Goal: Task Accomplishment & Management: Manage account settings

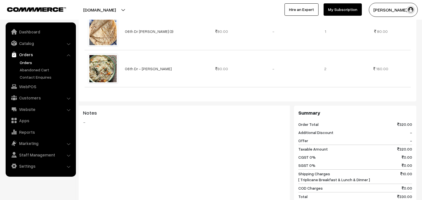
scroll to position [218, 0]
click at [26, 61] on link "Orders" at bounding box center [46, 63] width 56 height 6
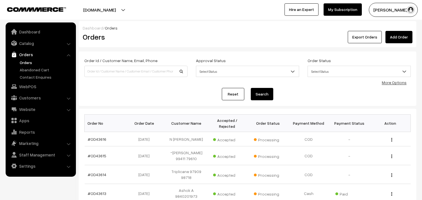
click at [31, 61] on link "Orders" at bounding box center [46, 63] width 56 height 6
click at [30, 60] on link "Orders" at bounding box center [46, 63] width 56 height 6
click at [29, 43] on link "Catalog" at bounding box center [40, 43] width 67 height 10
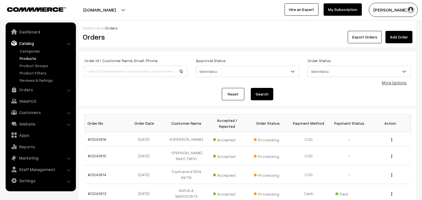
click at [29, 58] on link "Products" at bounding box center [46, 58] width 56 height 6
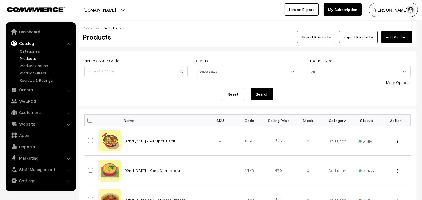
click at [389, 82] on link "More Options" at bounding box center [398, 82] width 25 height 5
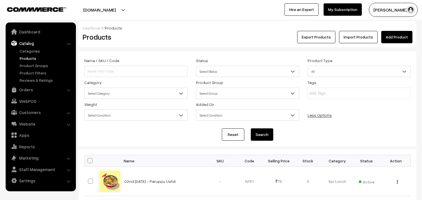
click at [116, 95] on span "Select Category" at bounding box center [136, 94] width 103 height 10
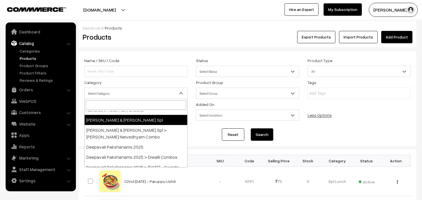
scroll to position [31, 0]
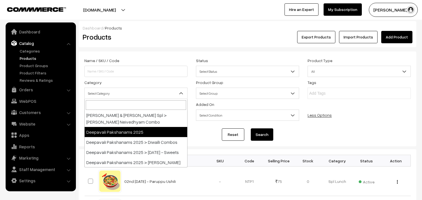
select select "60"
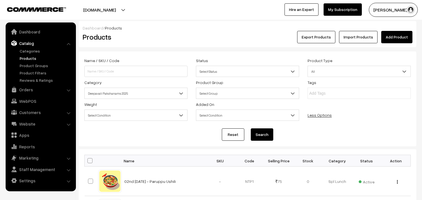
click at [258, 135] on button "Search" at bounding box center [262, 134] width 22 height 12
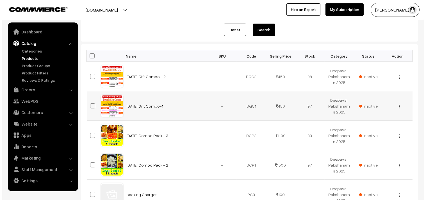
scroll to position [136, 0]
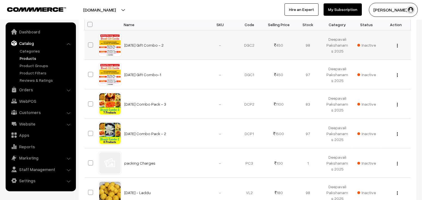
click at [398, 44] on div "View Edit Delete" at bounding box center [395, 45] width 22 height 6
click at [397, 45] on img "button" at bounding box center [397, 46] width 1 height 4
click at [361, 74] on link "Delete" at bounding box center [372, 78] width 48 height 12
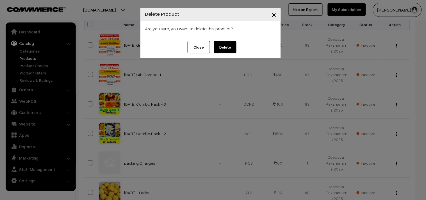
click at [230, 47] on button "Delete" at bounding box center [225, 47] width 22 height 12
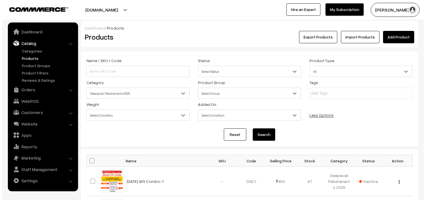
scroll to position [136, 0]
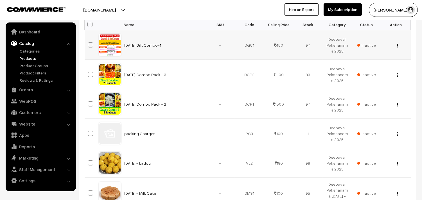
click at [397, 46] on img "button" at bounding box center [397, 46] width 1 height 4
click at [370, 77] on link "Delete" at bounding box center [372, 78] width 48 height 12
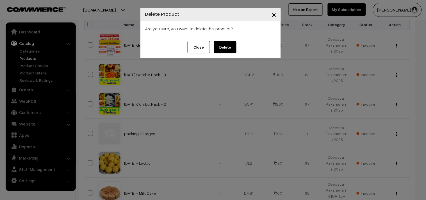
click at [231, 49] on button "Delete" at bounding box center [225, 47] width 22 height 12
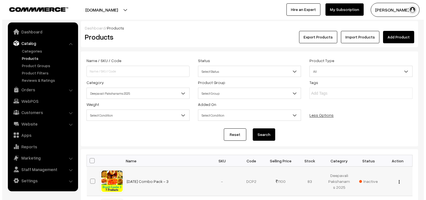
scroll to position [136, 0]
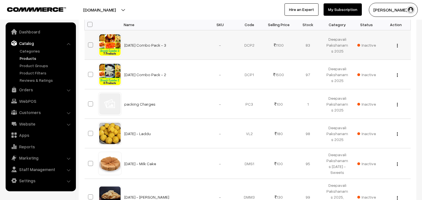
click at [397, 44] on img "button" at bounding box center [397, 46] width 1 height 4
click at [364, 80] on link "Delete" at bounding box center [372, 78] width 48 height 12
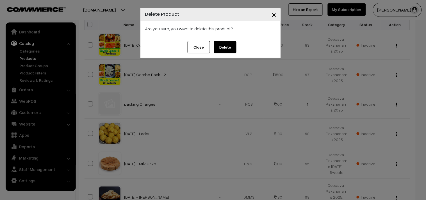
click at [230, 46] on button "Delete" at bounding box center [225, 47] width 22 height 12
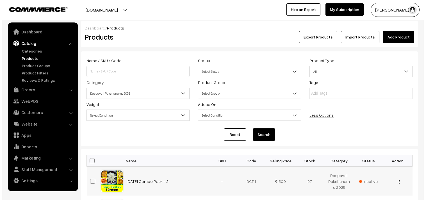
scroll to position [136, 0]
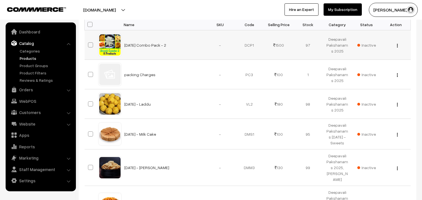
click at [397, 45] on img "button" at bounding box center [397, 46] width 1 height 4
click at [374, 74] on link "Delete" at bounding box center [372, 78] width 48 height 12
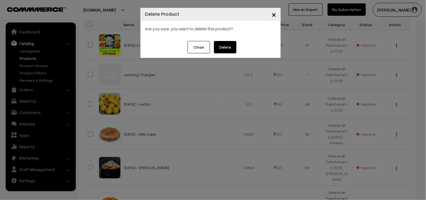
click at [236, 42] on button "Delete" at bounding box center [225, 47] width 22 height 12
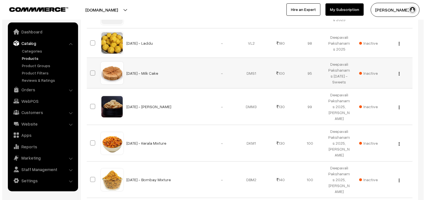
scroll to position [168, 0]
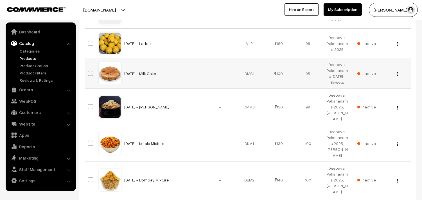
click at [398, 73] on button "button" at bounding box center [397, 74] width 1 height 4
click at [364, 102] on link "Delete" at bounding box center [372, 107] width 48 height 12
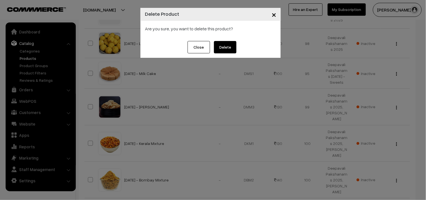
click at [224, 47] on button "Delete" at bounding box center [225, 47] width 22 height 12
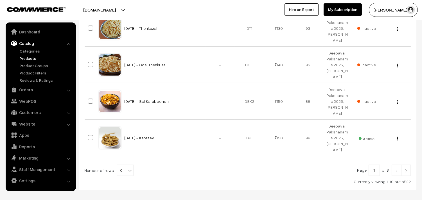
scroll to position [389, 0]
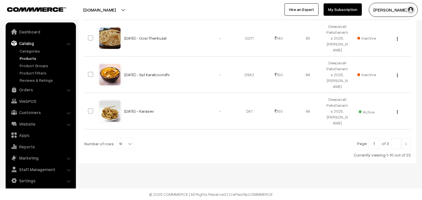
click at [122, 142] on span "10" at bounding box center [125, 143] width 16 height 11
select select "90"
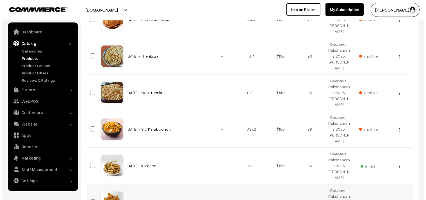
scroll to position [329, 0]
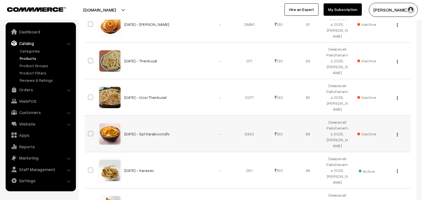
click at [397, 134] on img "button" at bounding box center [397, 135] width 1 height 4
click at [356, 168] on link "Delete" at bounding box center [372, 167] width 48 height 12
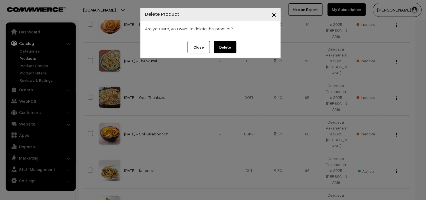
click at [230, 48] on button "Delete" at bounding box center [225, 47] width 22 height 12
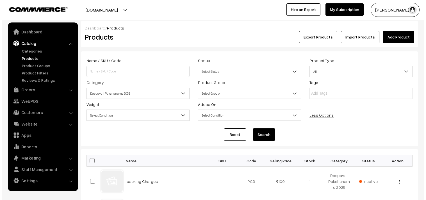
scroll to position [329, 0]
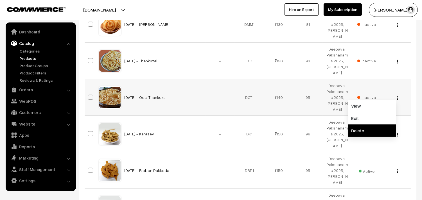
click at [356, 128] on link "Delete" at bounding box center [372, 131] width 48 height 12
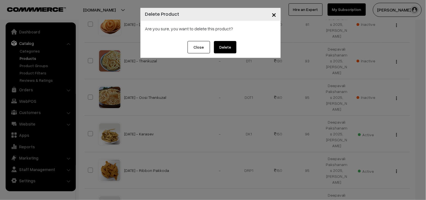
click at [227, 45] on button "Delete" at bounding box center [225, 47] width 22 height 12
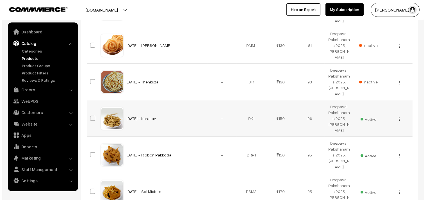
scroll to position [298, 0]
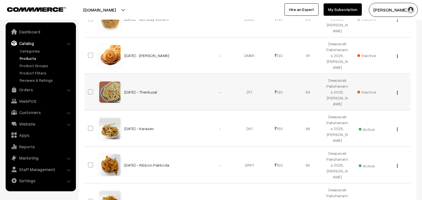
click at [396, 92] on div "View Edit Delete" at bounding box center [395, 92] width 22 height 6
click at [396, 93] on div "View Edit Delete" at bounding box center [395, 92] width 22 height 6
click at [397, 93] on img "button" at bounding box center [397, 93] width 1 height 4
click at [365, 121] on link "Delete" at bounding box center [372, 125] width 48 height 12
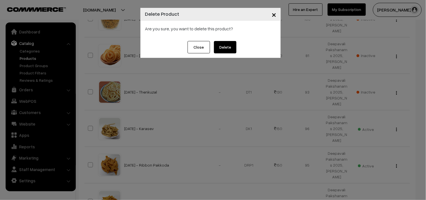
click at [225, 46] on button "Delete" at bounding box center [225, 47] width 22 height 12
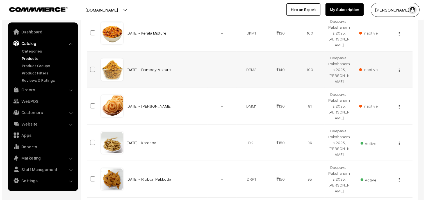
scroll to position [235, 0]
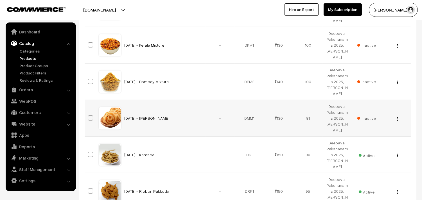
click at [398, 117] on div "View Edit Delete" at bounding box center [395, 118] width 22 height 6
click at [397, 117] on button "button" at bounding box center [397, 119] width 1 height 4
click at [362, 151] on link "Delete" at bounding box center [372, 151] width 48 height 12
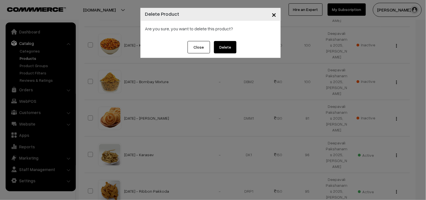
click at [230, 46] on button "Delete" at bounding box center [225, 47] width 22 height 12
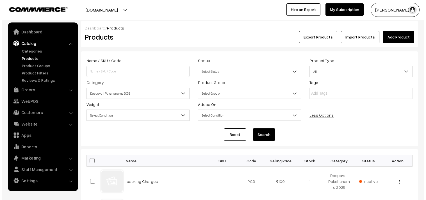
scroll to position [235, 0]
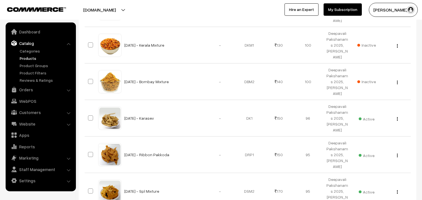
click at [397, 82] on img "button" at bounding box center [397, 83] width 1 height 4
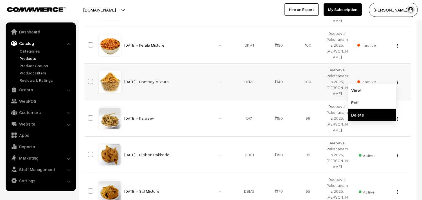
click at [356, 117] on link "Delete" at bounding box center [372, 115] width 48 height 12
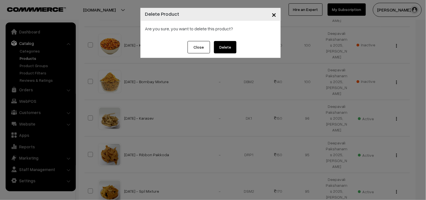
click at [222, 46] on button "Delete" at bounding box center [225, 47] width 22 height 12
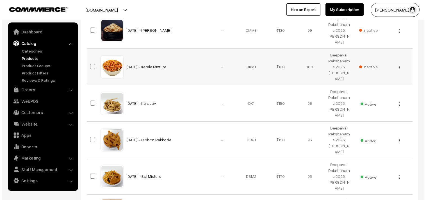
scroll to position [204, 0]
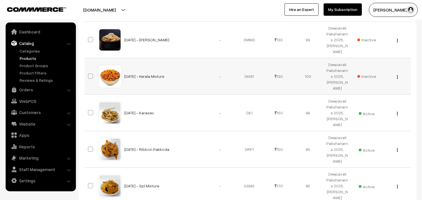
click at [395, 76] on div "View Edit Delete" at bounding box center [395, 76] width 22 height 6
click at [396, 76] on div "View Edit Delete" at bounding box center [395, 76] width 22 height 6
click at [397, 76] on img "button" at bounding box center [397, 77] width 1 height 4
click at [363, 106] on link "Delete" at bounding box center [372, 109] width 48 height 12
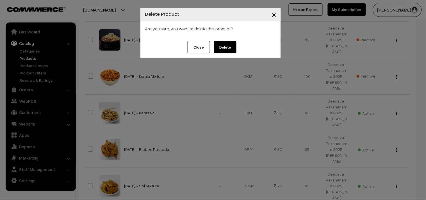
click at [227, 42] on button "Delete" at bounding box center [225, 47] width 22 height 12
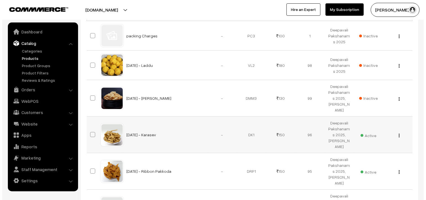
scroll to position [142, 0]
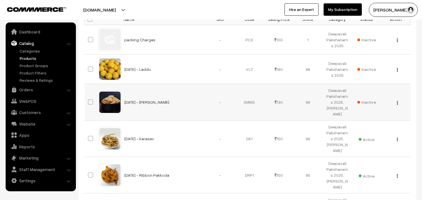
click at [397, 101] on img "button" at bounding box center [397, 103] width 1 height 4
click at [356, 133] on link "Delete" at bounding box center [372, 135] width 48 height 12
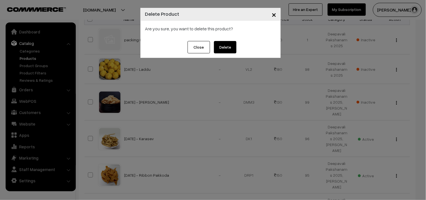
click at [224, 45] on button "Delete" at bounding box center [225, 47] width 22 height 12
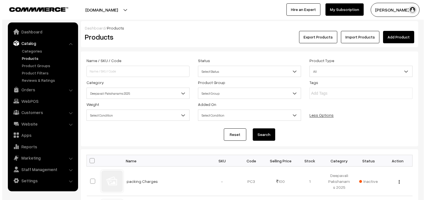
scroll to position [142, 0]
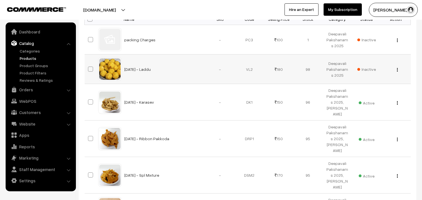
click at [397, 69] on img "button" at bounding box center [397, 70] width 1 height 4
click at [363, 102] on link "Delete" at bounding box center [372, 102] width 48 height 12
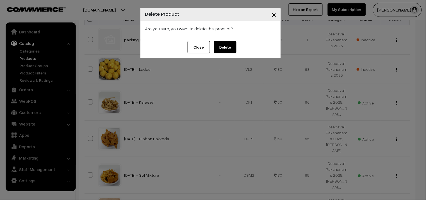
click at [232, 46] on button "Delete" at bounding box center [225, 47] width 22 height 12
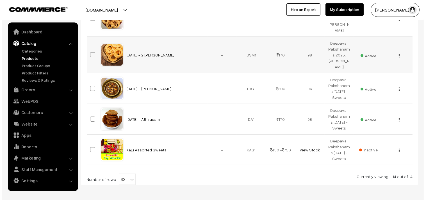
scroll to position [481, 0]
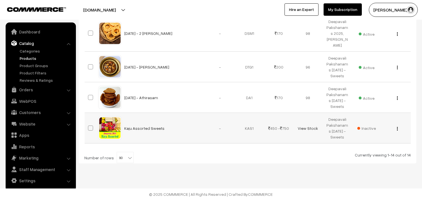
click at [398, 128] on button "button" at bounding box center [397, 128] width 1 height 4
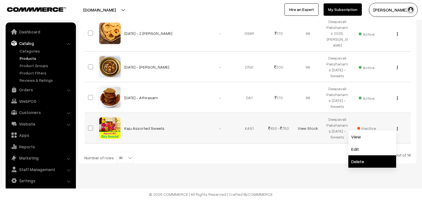
click at [351, 159] on link "Delete" at bounding box center [372, 161] width 48 height 12
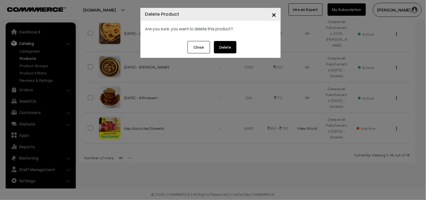
click at [227, 49] on button "Delete" at bounding box center [225, 47] width 22 height 12
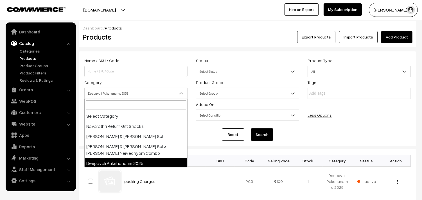
click at [121, 95] on span "Deepavali Pakshanams 2025" at bounding box center [136, 94] width 103 height 10
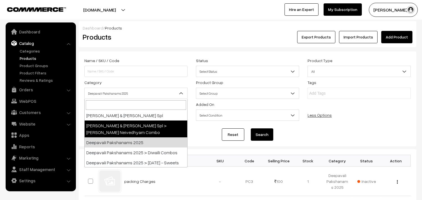
scroll to position [31, 0]
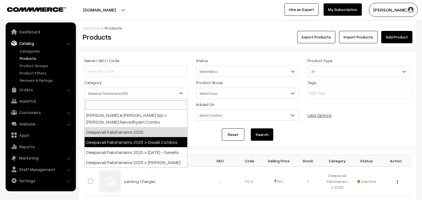
select select "61"
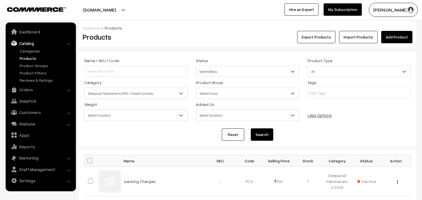
click at [257, 132] on button "Search" at bounding box center [262, 134] width 22 height 12
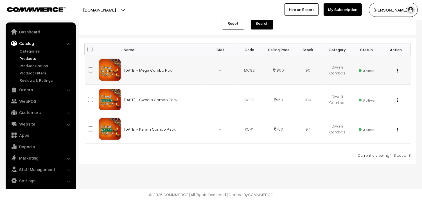
scroll to position [112, 0]
click at [397, 70] on img "button" at bounding box center [397, 71] width 1 height 4
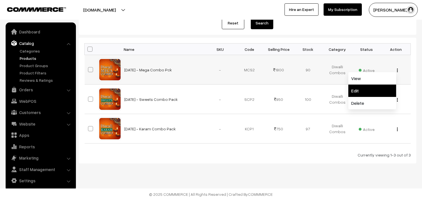
click at [366, 92] on link "Edit" at bounding box center [372, 91] width 48 height 12
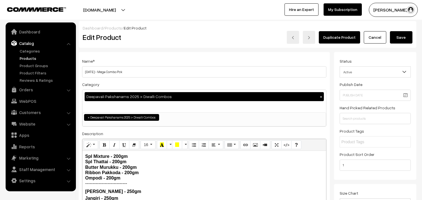
click at [180, 117] on ul "× Deepavali Pakshanams 2025 > Diwalli Combos" at bounding box center [204, 117] width 243 height 8
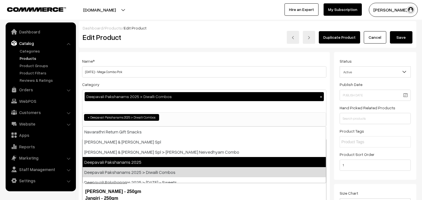
select select "60"
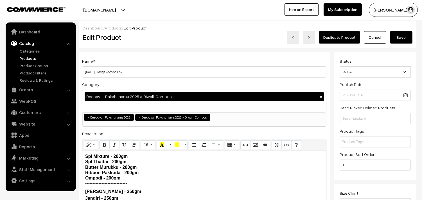
scroll to position [4, 0]
click at [399, 40] on button "Save" at bounding box center [401, 37] width 22 height 12
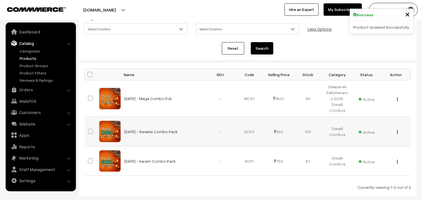
scroll to position [94, 0]
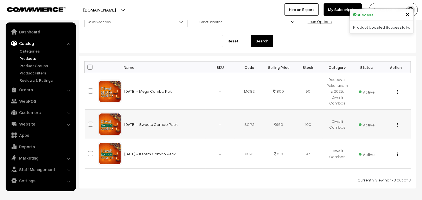
click at [397, 123] on img "button" at bounding box center [397, 125] width 1 height 4
click at [362, 139] on link "Edit" at bounding box center [372, 145] width 48 height 12
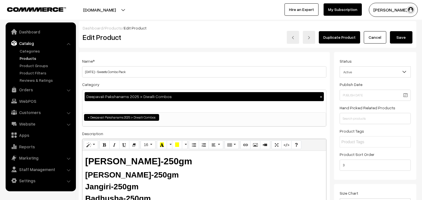
click at [403, 36] on button "Save" at bounding box center [401, 37] width 22 height 12
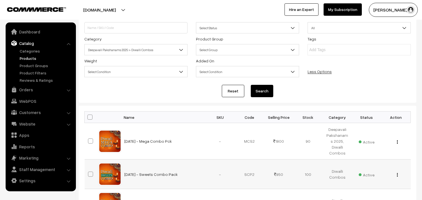
scroll to position [94, 0]
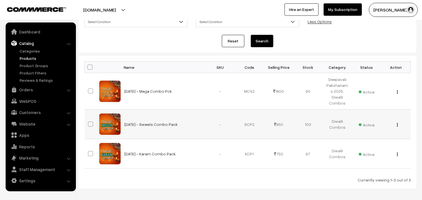
click at [397, 123] on img "button" at bounding box center [397, 125] width 1 height 4
click at [368, 139] on link "Edit" at bounding box center [372, 145] width 48 height 12
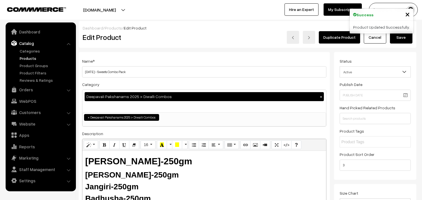
click at [214, 107] on div "Deepavali Pakshanams 2025 > Diwalli Combos ×" at bounding box center [204, 101] width 244 height 22
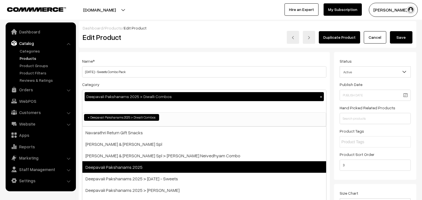
click at [162, 167] on span "Deepavali Pakshanams 2025" at bounding box center [204, 167] width 244 height 12
select select "60"
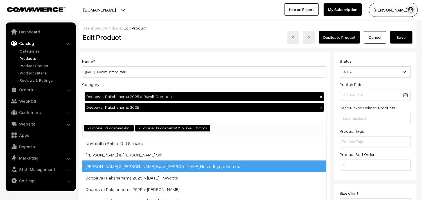
scroll to position [4, 0]
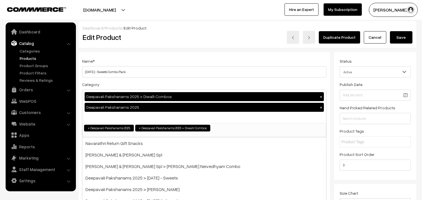
click at [400, 38] on button "Save" at bounding box center [401, 37] width 22 height 12
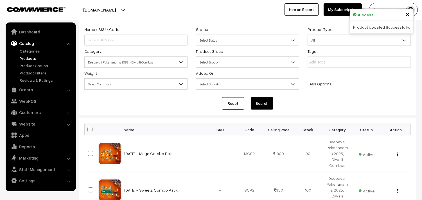
scroll to position [94, 0]
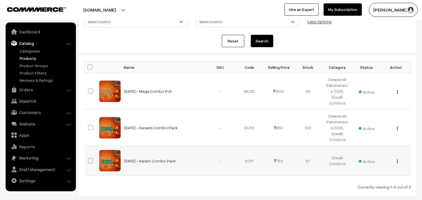
click at [396, 158] on div "View Edit Delete" at bounding box center [395, 161] width 22 height 6
click at [397, 160] on img "button" at bounding box center [397, 162] width 1 height 4
click at [363, 176] on link "Edit" at bounding box center [372, 182] width 48 height 12
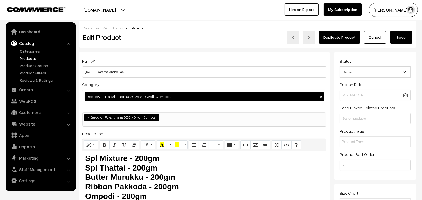
click at [195, 106] on div "Deepavali Pakshanams 2025 > Diwalli Combos ×" at bounding box center [204, 101] width 244 height 22
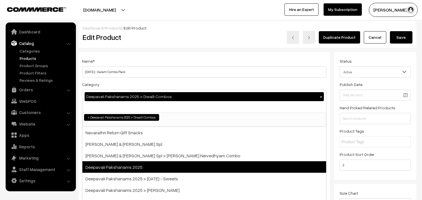
click at [187, 162] on span "Deepavali Pakshanams 2025" at bounding box center [204, 167] width 244 height 12
select select "60"
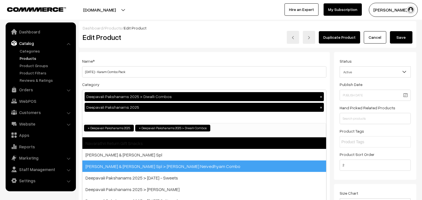
scroll to position [4, 0]
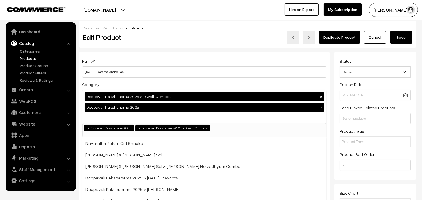
click at [412, 37] on button "Save" at bounding box center [401, 37] width 22 height 12
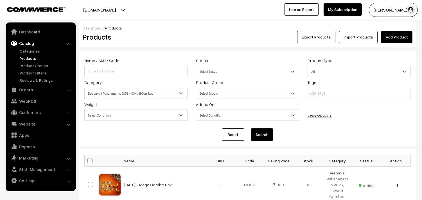
click at [134, 87] on div "Category Select Category Navarathri Return Gift Snacks [PERSON_NAME] & Ayudha P…" at bounding box center [136, 89] width 112 height 20
click at [137, 94] on span "Deepavali Pakshanams 2025 > Diwalli Combos" at bounding box center [136, 94] width 103 height 10
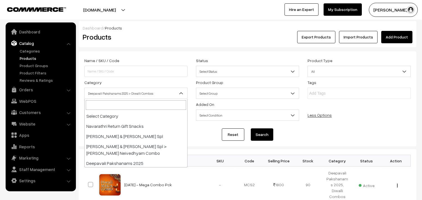
scroll to position [37, 0]
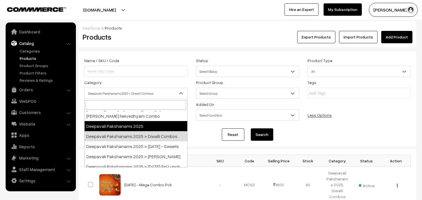
select select "60"
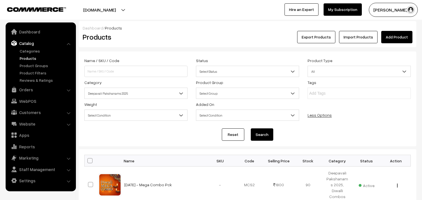
click at [257, 136] on button "Search" at bounding box center [262, 134] width 22 height 12
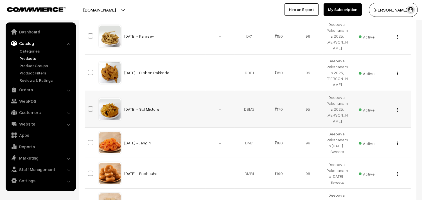
scroll to position [187, 0]
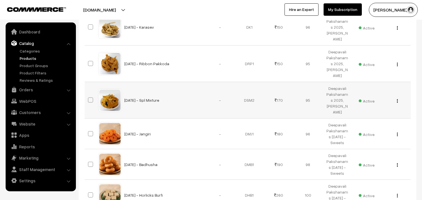
click at [396, 100] on div "View Edit Delete" at bounding box center [395, 100] width 22 height 6
click at [397, 100] on img "button" at bounding box center [397, 101] width 1 height 4
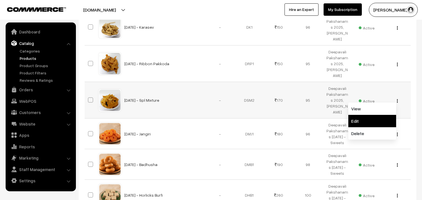
click at [367, 117] on link "Edit" at bounding box center [372, 121] width 48 height 12
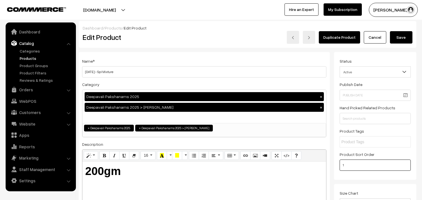
drag, startPoint x: 336, startPoint y: 164, endPoint x: 315, endPoint y: 163, distance: 21.4
type input "4"
click at [400, 37] on button "Save" at bounding box center [401, 37] width 22 height 12
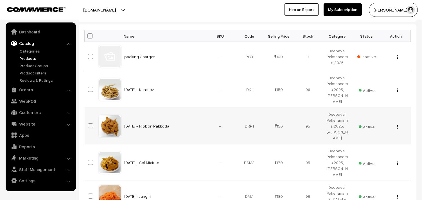
scroll to position [156, 0]
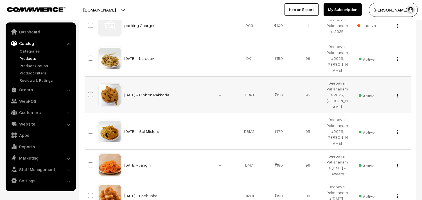
click at [397, 95] on button "button" at bounding box center [397, 95] width 1 height 4
click at [369, 114] on link "Edit" at bounding box center [372, 116] width 48 height 12
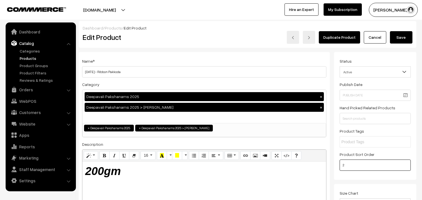
drag, startPoint x: 326, startPoint y: 169, endPoint x: 319, endPoint y: 170, distance: 7.3
type input "5"
click at [406, 40] on button "Save" at bounding box center [401, 37] width 22 height 12
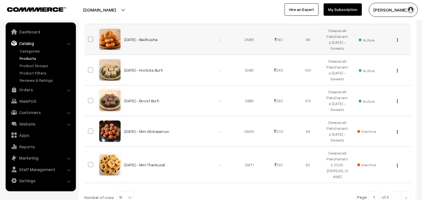
scroll to position [250, 0]
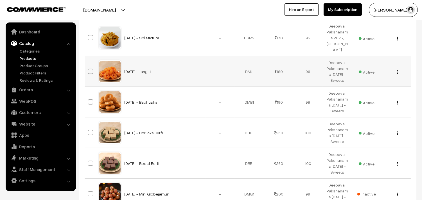
click at [398, 71] on div "View Edit Delete" at bounding box center [395, 72] width 22 height 6
click at [398, 74] on div "View Edit Delete" at bounding box center [395, 72] width 22 height 6
click at [398, 73] on div "View Edit Delete" at bounding box center [395, 72] width 22 height 6
click at [398, 72] on button "button" at bounding box center [397, 72] width 1 height 4
click at [377, 89] on link "Edit" at bounding box center [372, 92] width 48 height 12
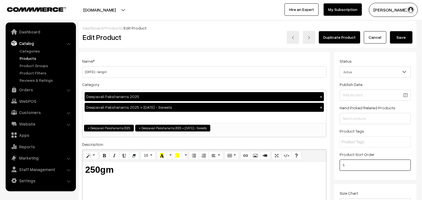
drag, startPoint x: 352, startPoint y: 167, endPoint x: 328, endPoint y: 168, distance: 23.3
type input "4"
click at [403, 39] on button "Save" at bounding box center [401, 37] width 22 height 12
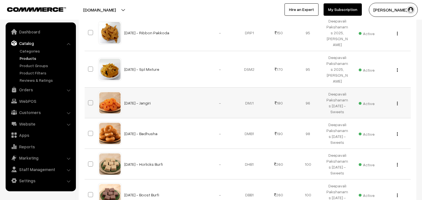
scroll to position [218, 0]
click at [397, 132] on img "button" at bounding box center [397, 134] width 1 height 4
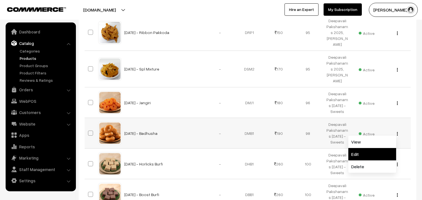
click at [363, 153] on link "Edit" at bounding box center [372, 154] width 48 height 12
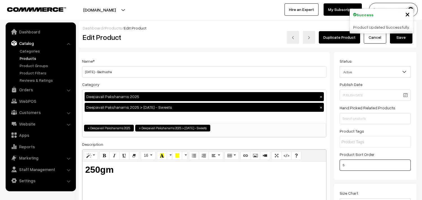
drag, startPoint x: 344, startPoint y: 165, endPoint x: 321, endPoint y: 162, distance: 23.5
click at [400, 38] on button "Save" at bounding box center [401, 37] width 22 height 12
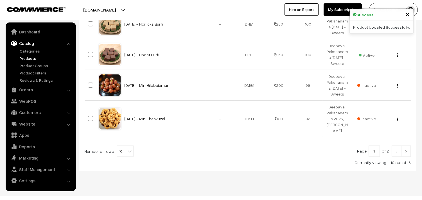
scroll to position [367, 0]
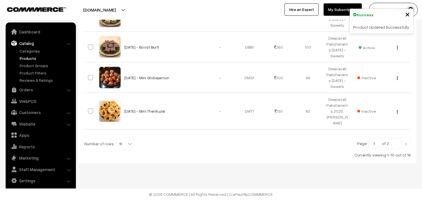
click at [121, 142] on span "10" at bounding box center [125, 143] width 16 height 11
select select "100"
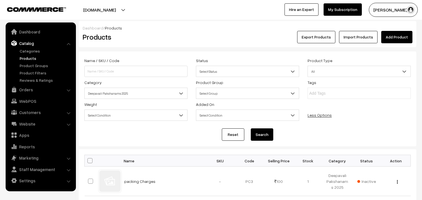
click at [118, 95] on span "Deepavali Pakshanams 2025" at bounding box center [136, 94] width 103 height 10
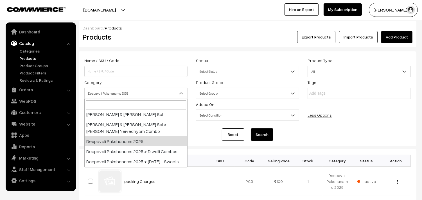
scroll to position [31, 0]
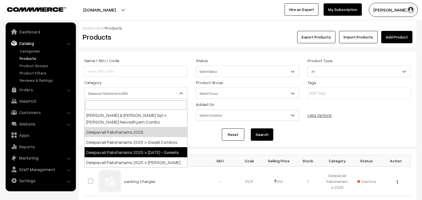
select select "76"
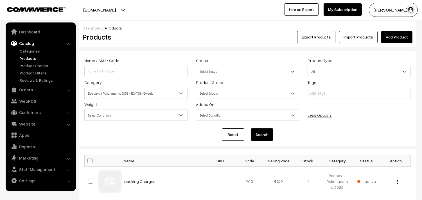
click at [257, 138] on button "Search" at bounding box center [262, 134] width 22 height 12
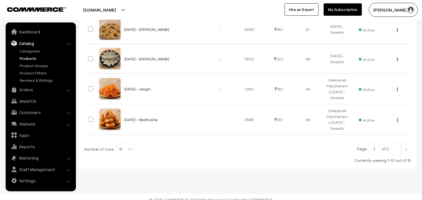
scroll to position [336, 0]
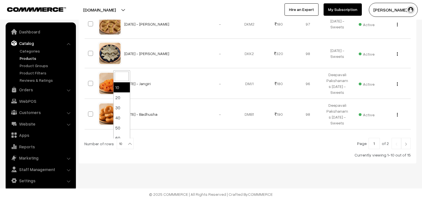
click at [122, 144] on span "10" at bounding box center [125, 143] width 16 height 11
select select "70"
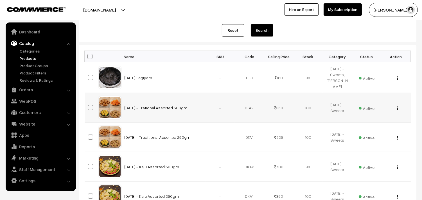
scroll to position [94, 0]
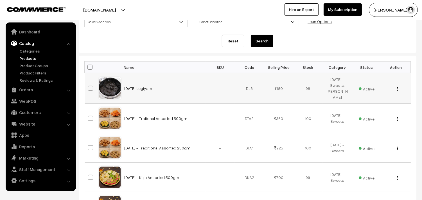
click at [398, 89] on div "View Edit Delete" at bounding box center [395, 88] width 22 height 6
click at [397, 90] on img "button" at bounding box center [397, 89] width 1 height 4
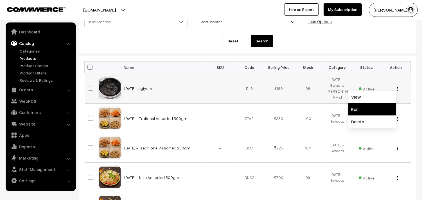
click at [358, 107] on link "Edit" at bounding box center [372, 109] width 48 height 12
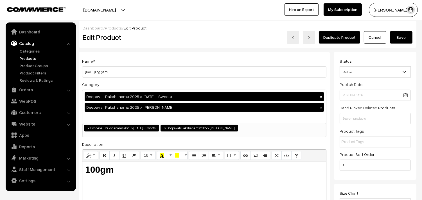
click at [160, 117] on div "Deepavali Pakshanams 2025 > [DATE] - Sweets × Deepavali Pakshanams 2025 > Deepa…" at bounding box center [204, 106] width 244 height 33
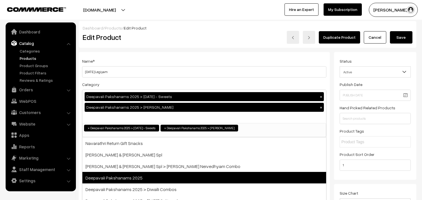
click at [159, 177] on span "Deepavali Pakshanams 2025" at bounding box center [204, 178] width 244 height 12
select select "60"
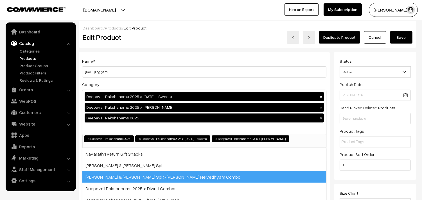
scroll to position [9, 0]
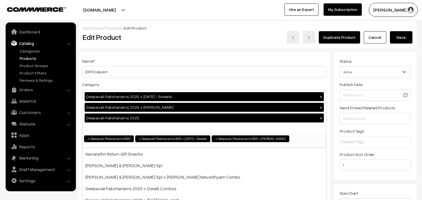
click at [403, 41] on button "Save" at bounding box center [401, 37] width 22 height 12
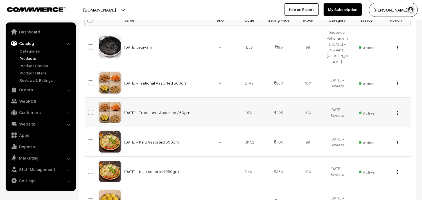
scroll to position [156, 0]
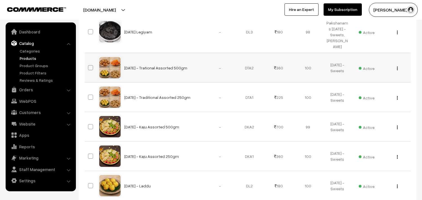
click at [397, 67] on button "button" at bounding box center [397, 68] width 1 height 4
click at [366, 85] on link "Edit" at bounding box center [372, 89] width 48 height 12
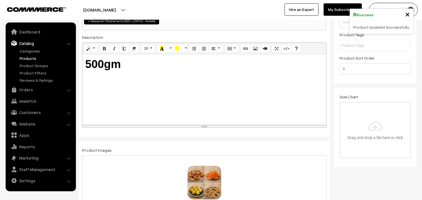
scroll to position [94, 0]
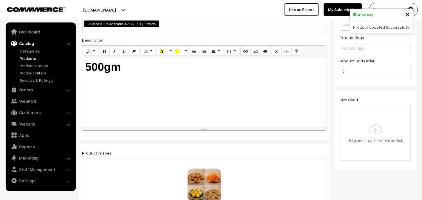
click at [179, 24] on ul "× Deepavali Pakshanams 2025 > Diwali - Sweets" at bounding box center [204, 23] width 243 height 8
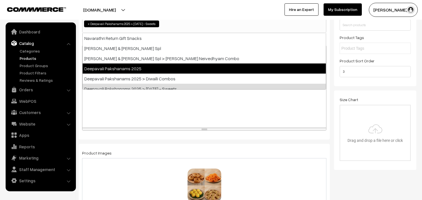
select select "60"
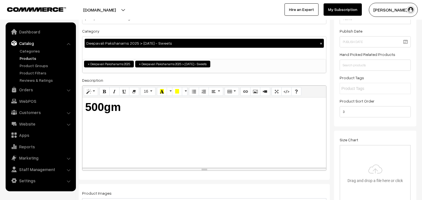
scroll to position [0, 0]
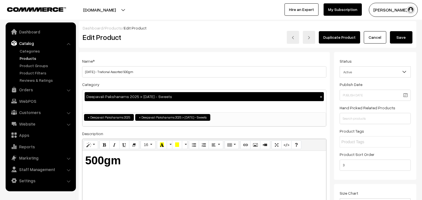
click at [406, 38] on button "Save" at bounding box center [401, 37] width 22 height 12
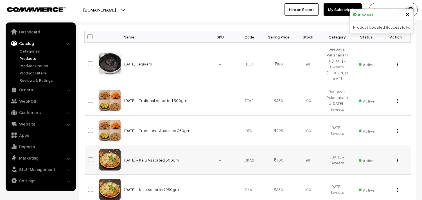
scroll to position [187, 0]
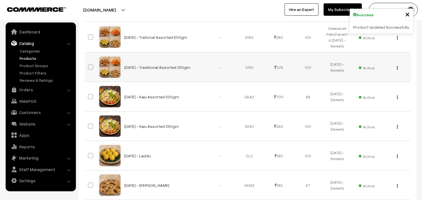
click at [397, 68] on img "button" at bounding box center [397, 68] width 1 height 4
click at [370, 87] on link "Edit" at bounding box center [372, 88] width 48 height 12
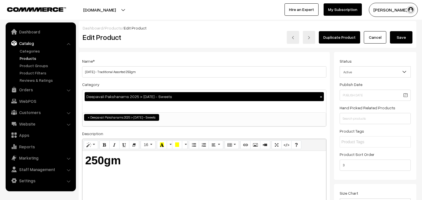
scroll to position [62, 0]
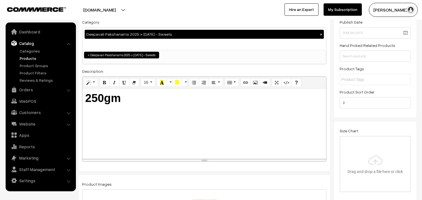
click at [198, 54] on ul "× Deepavali Pakshanams 2025 > Diwali - Sweets" at bounding box center [204, 54] width 243 height 8
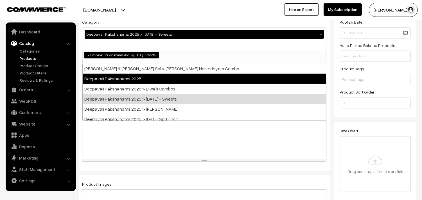
scroll to position [31, 0]
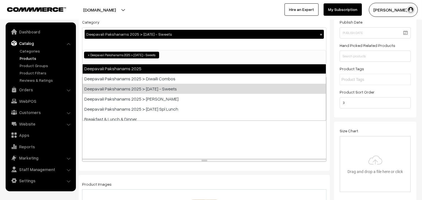
select select "60"
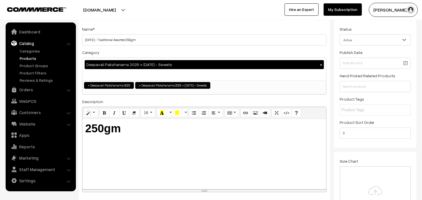
scroll to position [0, 0]
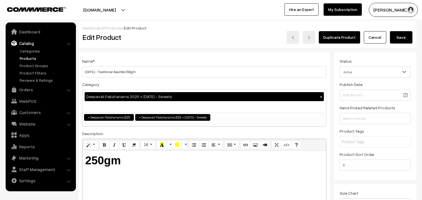
click at [399, 37] on button "Save" at bounding box center [401, 37] width 22 height 12
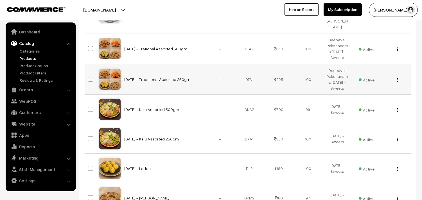
scroll to position [187, 0]
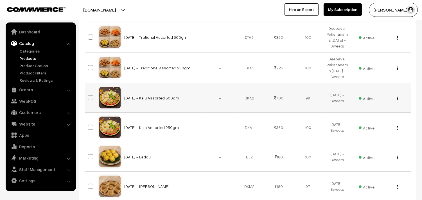
click at [397, 99] on img "button" at bounding box center [397, 99] width 1 height 4
click at [369, 118] on link "Edit" at bounding box center [372, 119] width 48 height 12
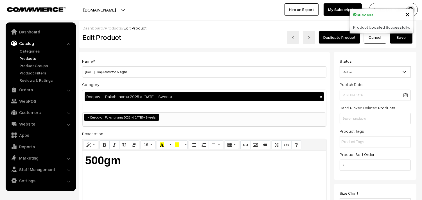
click at [175, 104] on div "Deepavali Pakshanams 2025 > [DATE] - Sweets ×" at bounding box center [204, 101] width 244 height 22
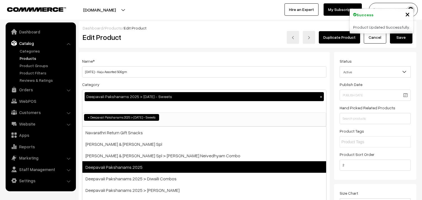
click at [189, 163] on span "Deepavali Pakshanams 2025" at bounding box center [204, 167] width 244 height 12
select select "60"
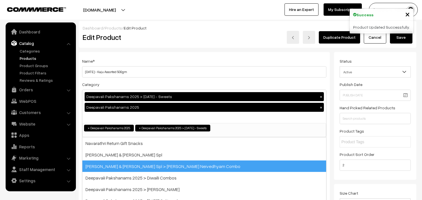
scroll to position [9, 0]
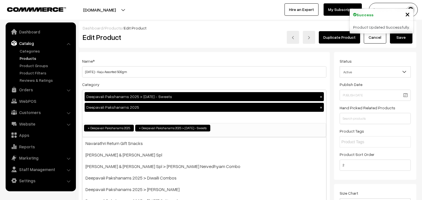
click at [401, 40] on button "Save" at bounding box center [401, 37] width 22 height 12
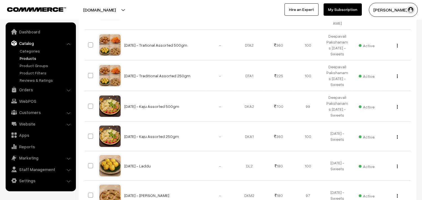
scroll to position [218, 0]
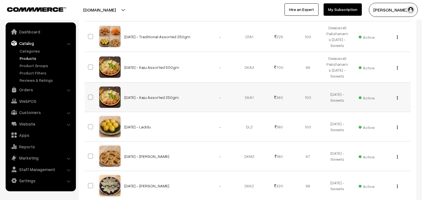
click at [397, 98] on img "button" at bounding box center [397, 98] width 1 height 4
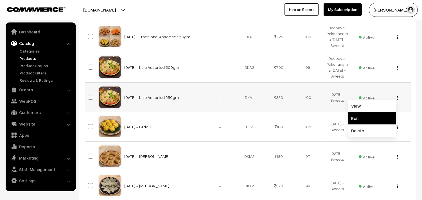
click at [367, 121] on link "Edit" at bounding box center [372, 118] width 48 height 12
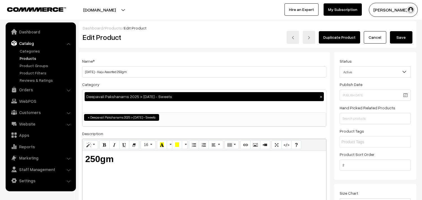
scroll to position [7, 0]
click at [122, 105] on div "Adjust Quantity Adjust Set 0" at bounding box center [104, 96] width 51 height 56
click at [213, 102] on div "Deepavali Pakshanams 2025 > [DATE] - Sweets ×" at bounding box center [204, 101] width 244 height 22
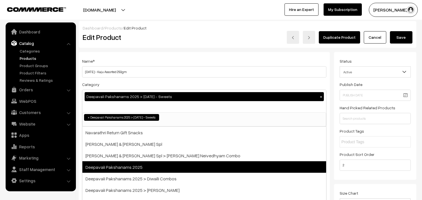
click at [183, 170] on span "Deepavali Pakshanams 2025" at bounding box center [204, 167] width 244 height 12
select select "60"
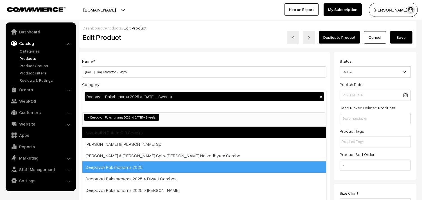
scroll to position [9, 0]
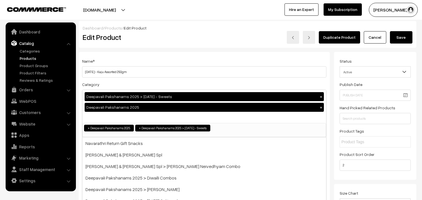
click at [400, 40] on button "Save" at bounding box center [401, 37] width 22 height 12
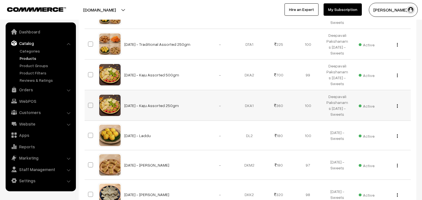
scroll to position [187, 0]
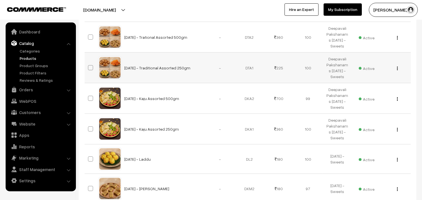
click at [397, 67] on img "button" at bounding box center [397, 69] width 1 height 4
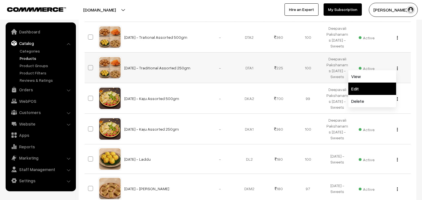
click at [368, 89] on link "Edit" at bounding box center [372, 89] width 48 height 12
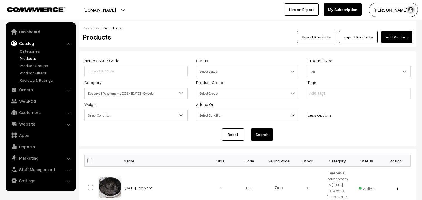
scroll to position [125, 0]
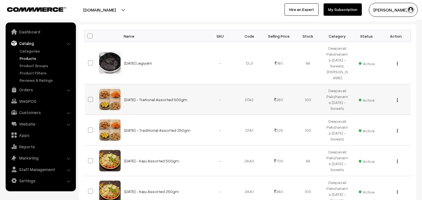
click at [397, 99] on img "button" at bounding box center [397, 100] width 1 height 4
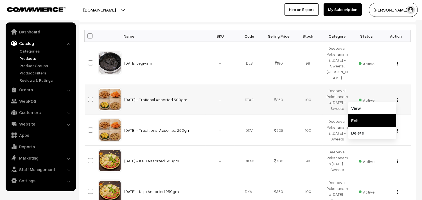
click at [363, 123] on link "Edit" at bounding box center [372, 120] width 48 height 12
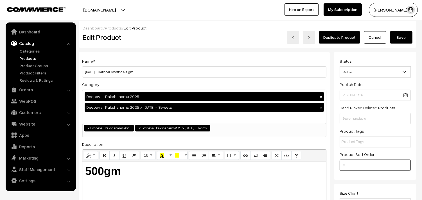
drag, startPoint x: 345, startPoint y: 164, endPoint x: 323, endPoint y: 164, distance: 22.5
type input "5"
drag, startPoint x: 398, startPoint y: 38, endPoint x: 394, endPoint y: 36, distance: 4.5
click at [397, 37] on button "Save" at bounding box center [401, 37] width 22 height 12
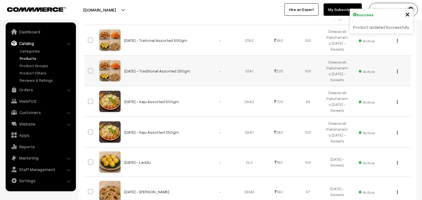
scroll to position [218, 0]
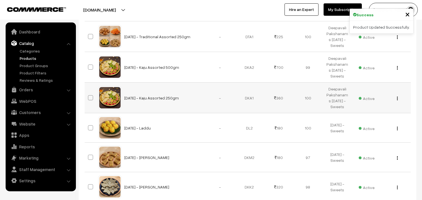
click at [396, 99] on div "View Edit Delete" at bounding box center [395, 98] width 22 height 6
click at [395, 97] on div "View Edit Delete" at bounding box center [395, 98] width 22 height 6
click at [396, 97] on div "View Edit Delete" at bounding box center [395, 98] width 22 height 6
click at [397, 97] on img "button" at bounding box center [397, 99] width 1 height 4
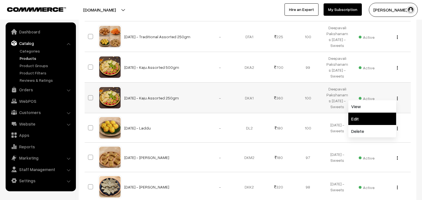
click at [370, 119] on link "Edit" at bounding box center [372, 119] width 48 height 12
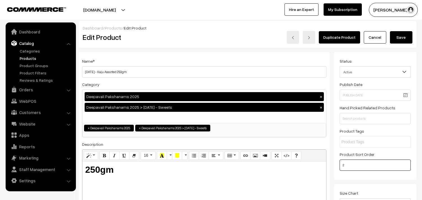
drag, startPoint x: 316, startPoint y: 160, endPoint x: 311, endPoint y: 159, distance: 5.9
type input "6"
click at [400, 34] on button "Save" at bounding box center [401, 37] width 22 height 12
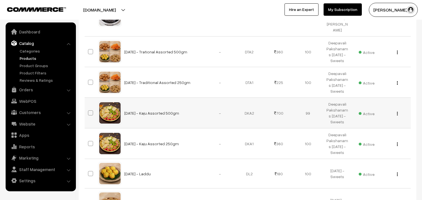
scroll to position [187, 0]
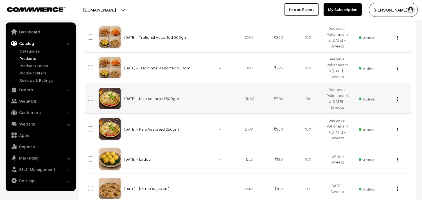
click at [397, 99] on img "button" at bounding box center [397, 99] width 1 height 4
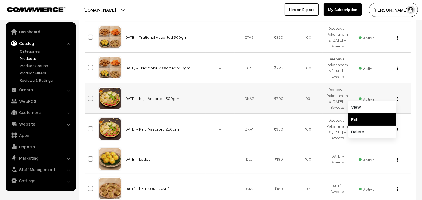
click at [374, 118] on link "Edit" at bounding box center [372, 119] width 48 height 12
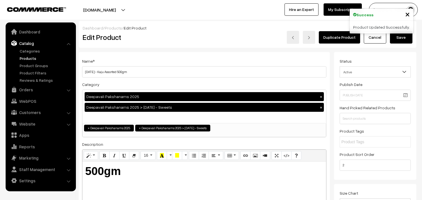
type input "7"
click at [397, 38] on button "Save" at bounding box center [401, 37] width 22 height 12
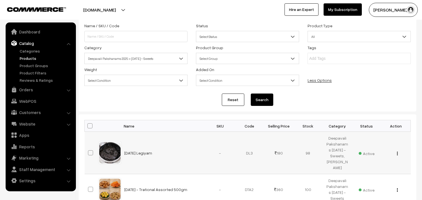
scroll to position [62, 0]
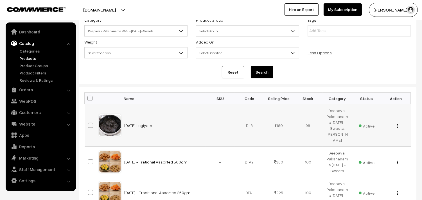
click at [398, 126] on button "button" at bounding box center [397, 126] width 1 height 4
click at [370, 147] on link "Edit" at bounding box center [372, 146] width 48 height 12
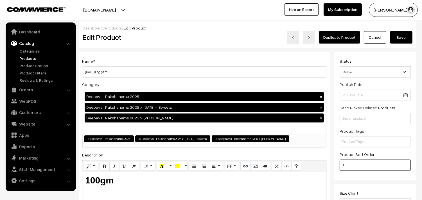
type input "8"
click at [403, 41] on button "Save" at bounding box center [401, 37] width 22 height 12
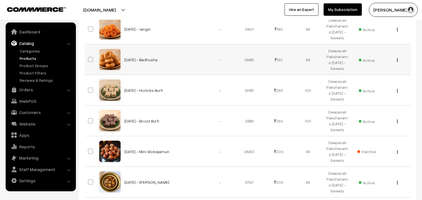
scroll to position [375, 0]
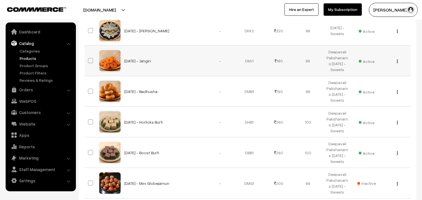
click at [397, 60] on button "button" at bounding box center [397, 61] width 1 height 4
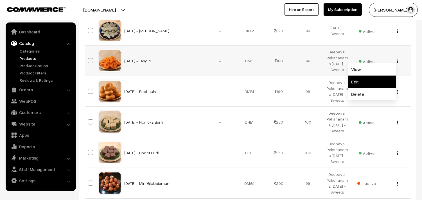
click at [368, 80] on link "Edit" at bounding box center [372, 82] width 48 height 12
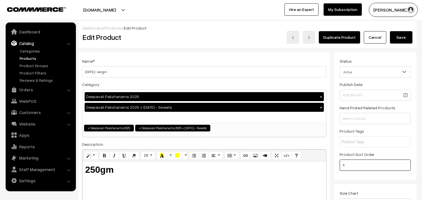
drag, startPoint x: 347, startPoint y: 164, endPoint x: 325, endPoint y: 162, distance: 22.5
type input "9"
click at [395, 42] on button "Save" at bounding box center [401, 37] width 22 height 12
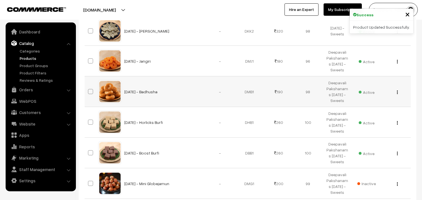
scroll to position [375, 0]
click at [395, 91] on div "View Edit Delete" at bounding box center [395, 92] width 22 height 6
click at [397, 91] on button "button" at bounding box center [397, 92] width 1 height 4
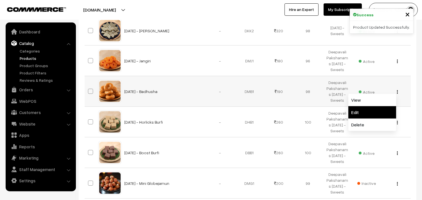
click at [359, 110] on link "Edit" at bounding box center [372, 112] width 48 height 12
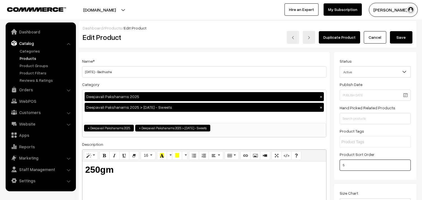
drag, startPoint x: 325, startPoint y: 166, endPoint x: 309, endPoint y: 166, distance: 15.5
type input "10"
click at [398, 40] on button "Save" at bounding box center [401, 37] width 22 height 12
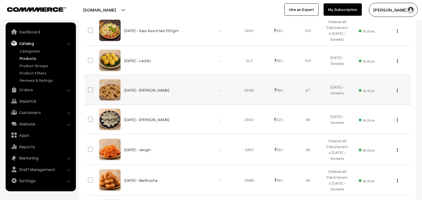
scroll to position [281, 0]
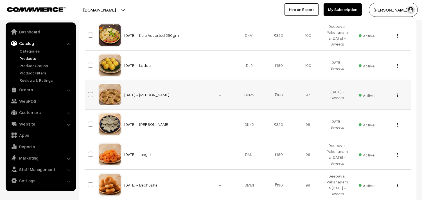
click at [397, 96] on img "button" at bounding box center [397, 96] width 1 height 4
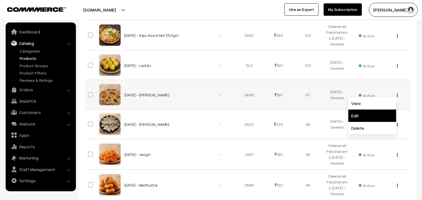
click at [362, 115] on link "Edit" at bounding box center [372, 116] width 48 height 12
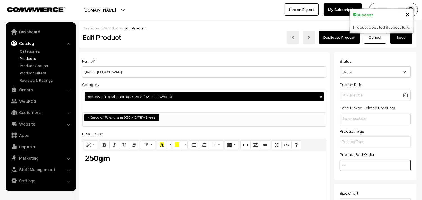
drag, startPoint x: 349, startPoint y: 161, endPoint x: 304, endPoint y: 161, distance: 45.5
type input "11"
click at [397, 38] on button "Save" at bounding box center [401, 37] width 22 height 12
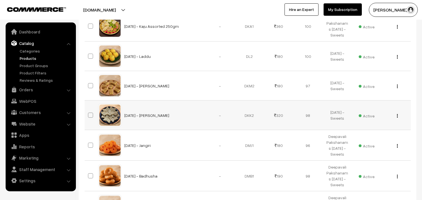
scroll to position [281, 0]
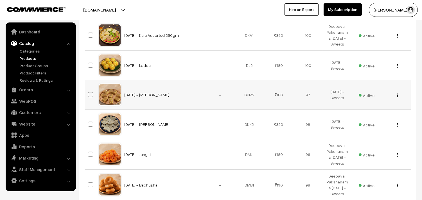
click at [395, 96] on div "View Edit Delete" at bounding box center [395, 95] width 22 height 6
click at [397, 95] on img "button" at bounding box center [397, 96] width 1 height 4
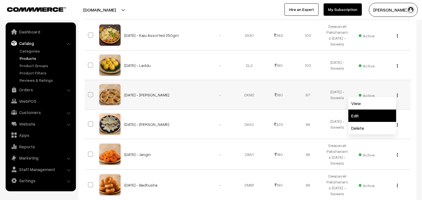
click at [364, 114] on link "Edit" at bounding box center [372, 116] width 48 height 12
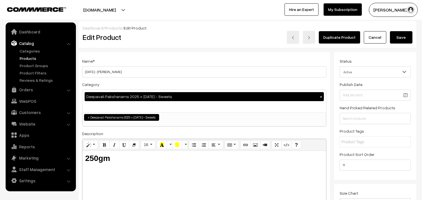
click at [175, 117] on ul "× Deepavali Pakshanams 2025 > [DATE] - Sweets" at bounding box center [204, 117] width 243 height 8
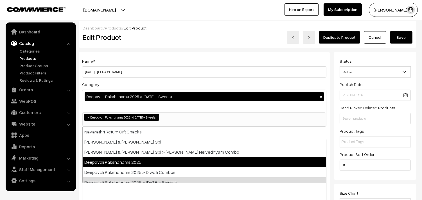
select select "60"
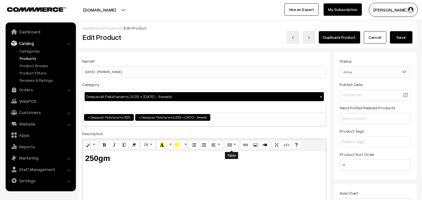
scroll to position [9, 0]
click at [406, 40] on button "Save" at bounding box center [401, 37] width 22 height 12
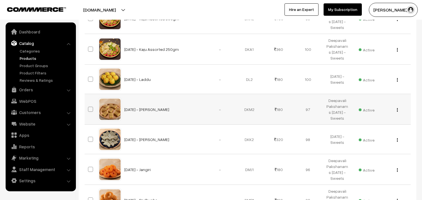
scroll to position [281, 0]
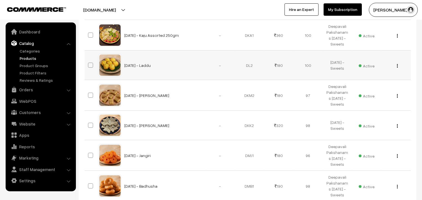
click at [398, 64] on div "View Edit Delete" at bounding box center [395, 65] width 22 height 6
click at [398, 65] on button "button" at bounding box center [397, 66] width 1 height 4
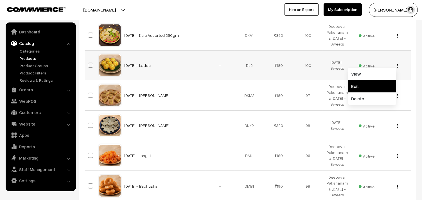
click at [365, 84] on link "Edit" at bounding box center [372, 86] width 48 height 12
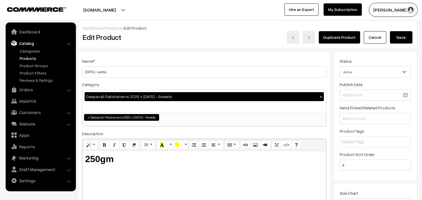
click at [184, 115] on ul "× Deepavali Pakshanams 2025 > Diwali - Sweets" at bounding box center [204, 117] width 243 height 8
click at [183, 106] on div "Deepavali Pakshanams 2025 > Diwali - Sweets ×" at bounding box center [204, 101] width 244 height 22
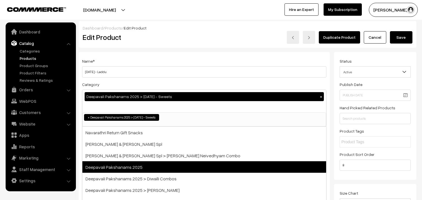
click at [175, 168] on span "Deepavali Pakshanams 2025" at bounding box center [204, 167] width 244 height 12
select select "60"
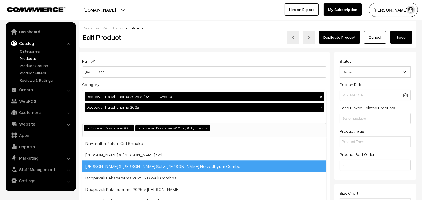
scroll to position [9, 0]
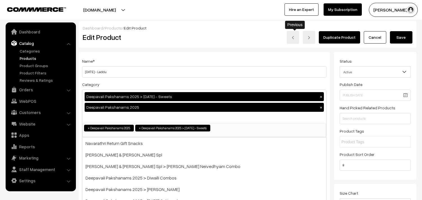
click at [250, 41] on div "Duplicate Product Cancel Save" at bounding box center [317, 37] width 189 height 13
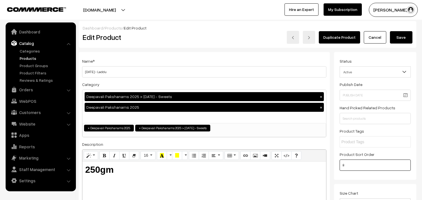
drag, startPoint x: 344, startPoint y: 168, endPoint x: 309, endPoint y: 167, distance: 34.6
type input "12"
click at [398, 37] on button "Save" at bounding box center [401, 37] width 22 height 12
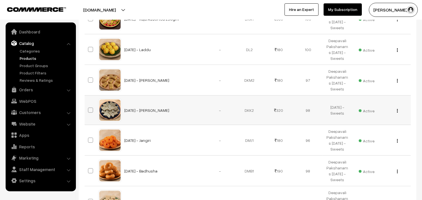
scroll to position [312, 0]
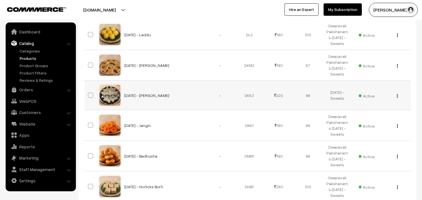
click at [398, 95] on div "View Edit Delete" at bounding box center [395, 95] width 22 height 6
click at [397, 97] on button "button" at bounding box center [397, 96] width 1 height 4
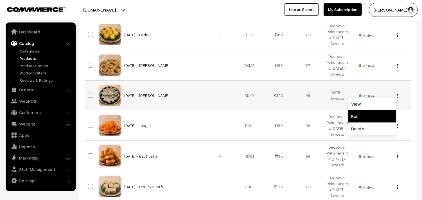
click at [365, 116] on link "Edit" at bounding box center [372, 116] width 48 height 12
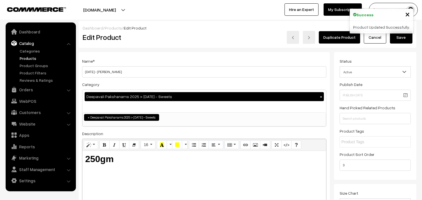
scroll to position [7, 0]
click at [139, 105] on div "Deepavali Pakshanams 2025 > [DATE] - Sweets ×" at bounding box center [204, 101] width 244 height 22
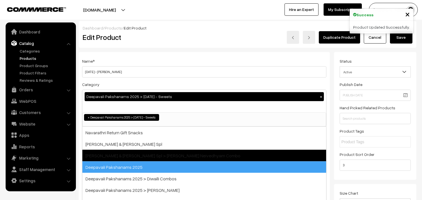
click at [170, 167] on span "Deepavali Pakshanams 2025" at bounding box center [204, 167] width 244 height 12
select select "60"
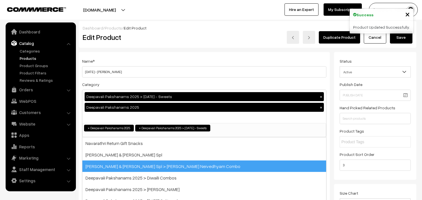
scroll to position [9, 0]
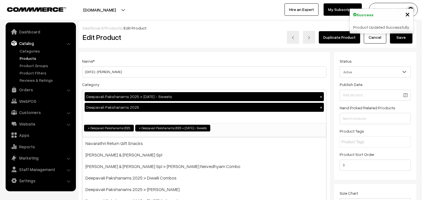
click at [284, 55] on div "Name * [DATE] - [PERSON_NAME] Category Deepavali Pakshanams 2025 > [DATE] - Swe…" at bounding box center [204, 148] width 251 height 192
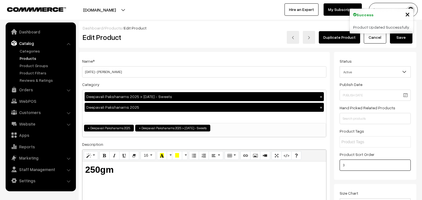
drag, startPoint x: 351, startPoint y: 170, endPoint x: 315, endPoint y: 170, distance: 35.7
type input "13"
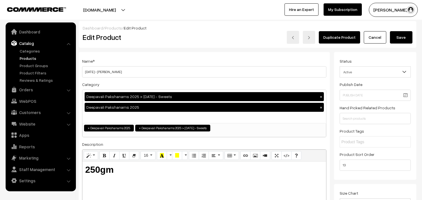
click at [401, 39] on button "Save" at bounding box center [401, 37] width 22 height 12
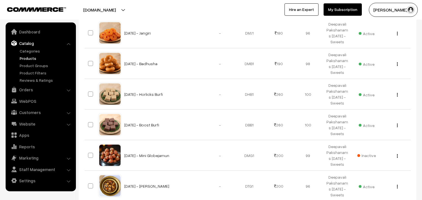
scroll to position [495, 0]
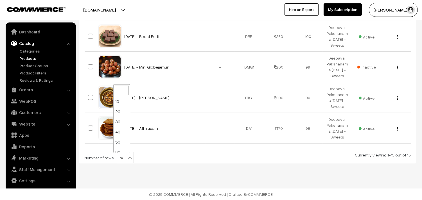
click at [127, 155] on b at bounding box center [130, 158] width 6 height 6
drag, startPoint x: 120, startPoint y: 148, endPoint x: 162, endPoint y: 81, distance: 79.7
select select "100"
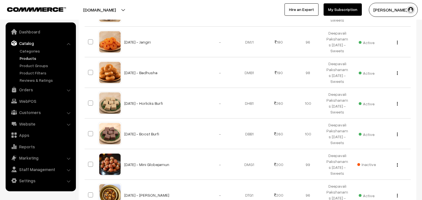
scroll to position [406, 0]
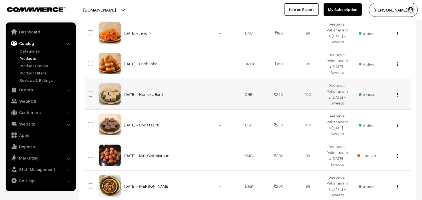
click at [397, 95] on img "button" at bounding box center [397, 95] width 1 height 4
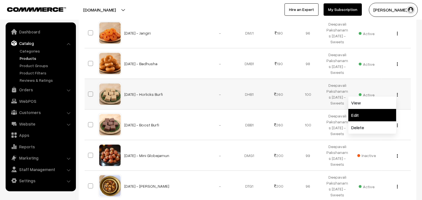
click at [369, 114] on link "Edit" at bounding box center [372, 115] width 48 height 12
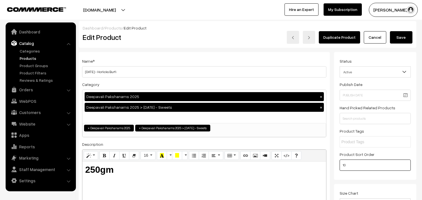
drag, startPoint x: 322, startPoint y: 166, endPoint x: 316, endPoint y: 166, distance: 5.3
type input "14"
click at [398, 44] on div "Dashboard / Products / Edit Product Edit Product Duplicate Product Cancel Save" at bounding box center [248, 34] width 338 height 27
click at [400, 40] on button "Save" at bounding box center [401, 37] width 22 height 12
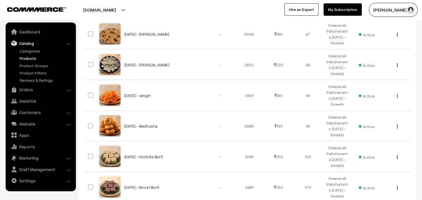
scroll to position [406, 0]
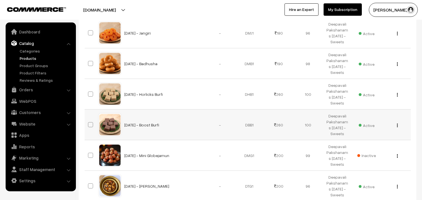
click at [397, 126] on img "button" at bounding box center [397, 126] width 1 height 4
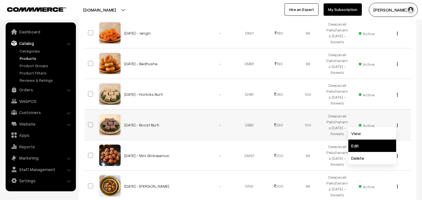
click at [360, 143] on link "Edit" at bounding box center [372, 146] width 48 height 12
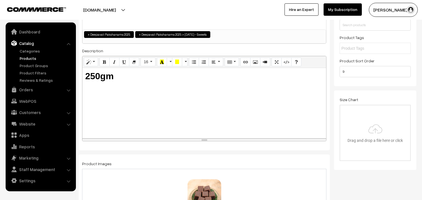
scroll to position [94, 0]
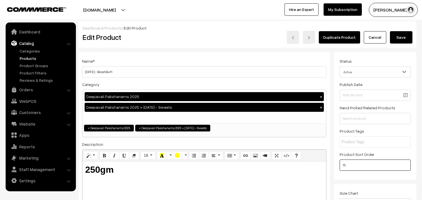
type input "15"
click at [408, 37] on button "Save" at bounding box center [401, 37] width 22 height 12
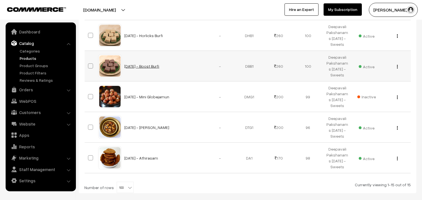
scroll to position [495, 0]
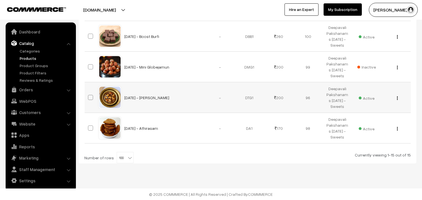
click at [397, 98] on img "button" at bounding box center [397, 98] width 1 height 4
click at [368, 116] on link "Edit" at bounding box center [372, 118] width 48 height 12
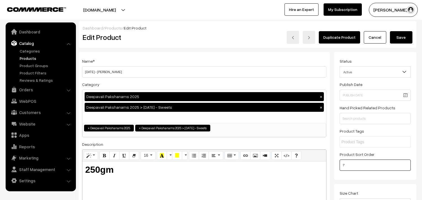
drag, startPoint x: 321, startPoint y: 166, endPoint x: 318, endPoint y: 166, distance: 3.4
type input "16"
click at [405, 40] on button "Save" at bounding box center [401, 37] width 22 height 12
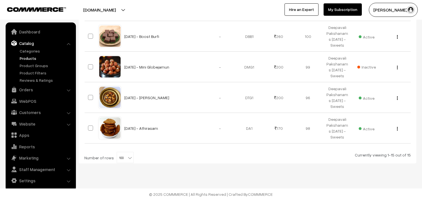
scroll to position [495, 0]
click at [123, 160] on span "100" at bounding box center [125, 157] width 16 height 11
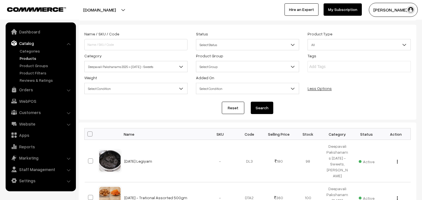
scroll to position [26, 0]
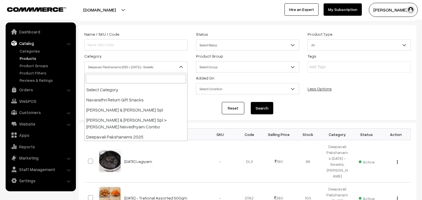
click at [152, 68] on span "Deepavali Pakshanams 2025 > [DATE] - Sweets" at bounding box center [136, 67] width 103 height 10
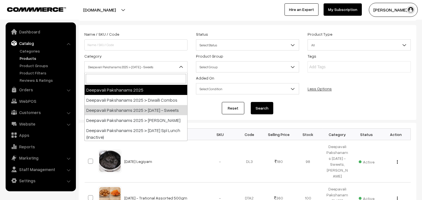
select select "60"
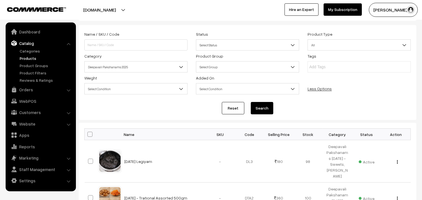
click at [260, 110] on button "Search" at bounding box center [262, 108] width 22 height 12
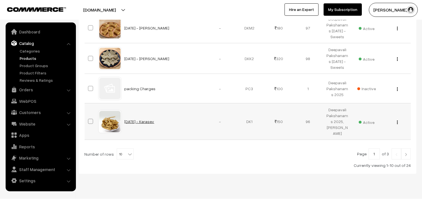
scroll to position [361, 0]
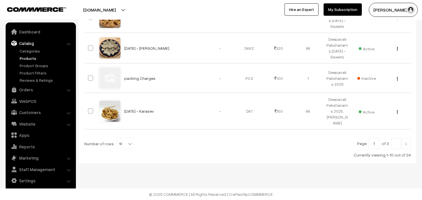
click at [117, 142] on span "10" at bounding box center [125, 143] width 16 height 11
select select "100"
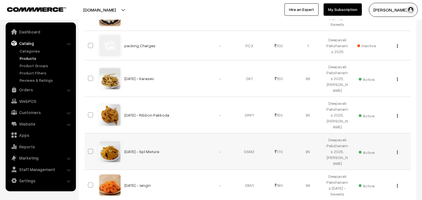
scroll to position [437, 0]
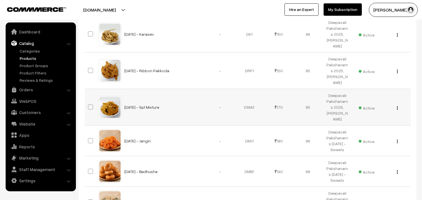
click at [397, 108] on img "button" at bounding box center [397, 108] width 1 height 4
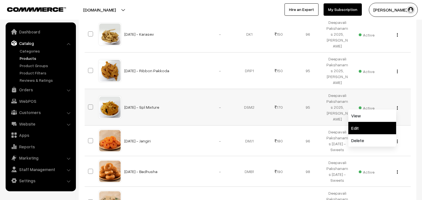
click at [367, 126] on link "Edit" at bounding box center [372, 128] width 48 height 12
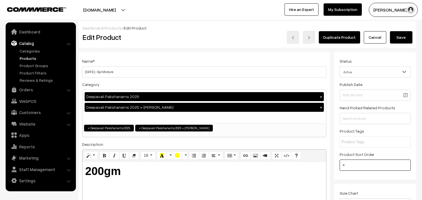
drag, startPoint x: 349, startPoint y: 169, endPoint x: 314, endPoint y: 168, distance: 35.2
type input "17"
click at [403, 37] on button "Save" at bounding box center [401, 37] width 22 height 12
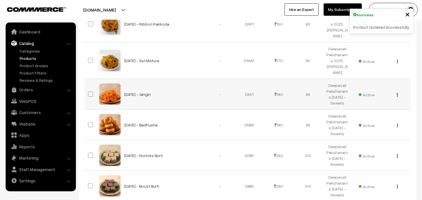
scroll to position [468, 0]
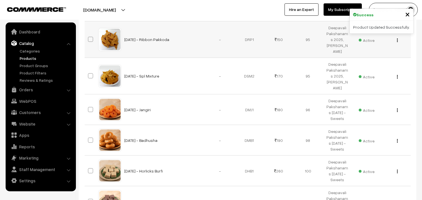
click at [398, 40] on button "button" at bounding box center [397, 40] width 1 height 4
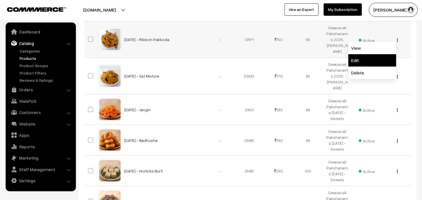
click at [373, 58] on link "Edit" at bounding box center [372, 60] width 48 height 12
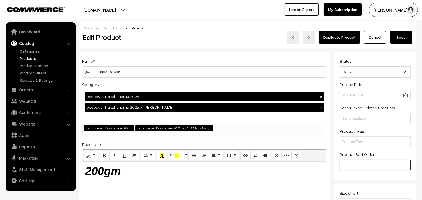
type input "18"
click at [400, 33] on button "Save" at bounding box center [401, 37] width 22 height 12
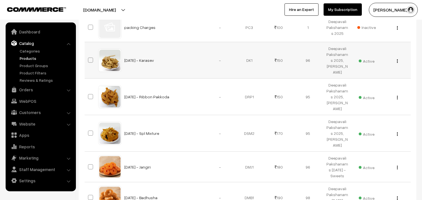
scroll to position [406, 0]
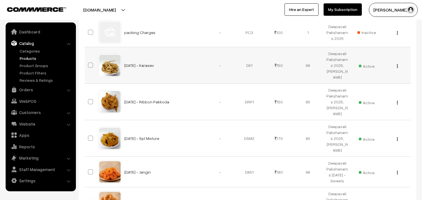
click at [397, 65] on img "button" at bounding box center [397, 66] width 1 height 4
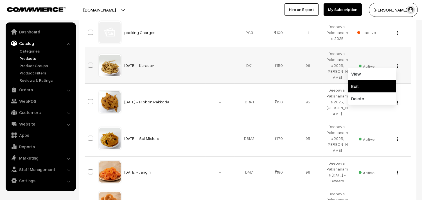
click at [365, 90] on link "Edit" at bounding box center [372, 86] width 48 height 12
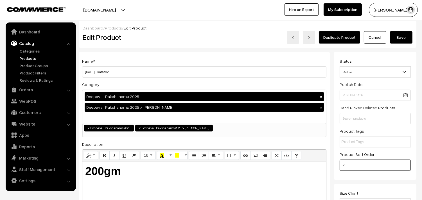
drag, startPoint x: 353, startPoint y: 167, endPoint x: 324, endPoint y: 166, distance: 29.5
type input "19"
click at [400, 38] on button "Save" at bounding box center [401, 37] width 22 height 12
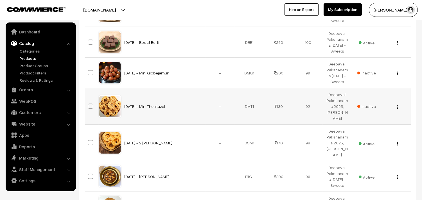
scroll to position [687, 0]
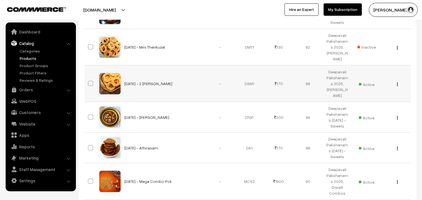
click at [397, 85] on img "button" at bounding box center [397, 85] width 1 height 4
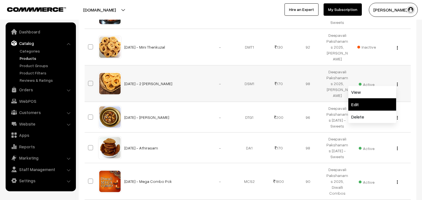
click at [369, 101] on link "Edit" at bounding box center [372, 104] width 48 height 12
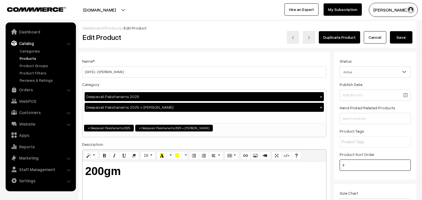
type input "20"
click at [399, 38] on button "Save" at bounding box center [401, 37] width 22 height 12
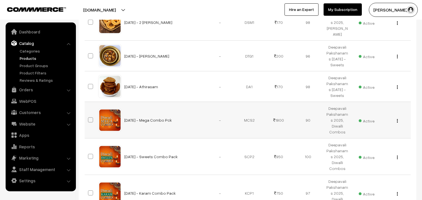
scroll to position [749, 0]
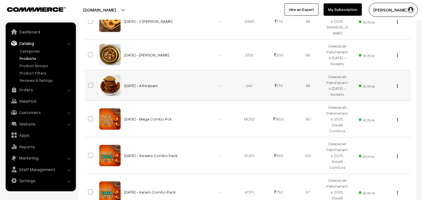
click at [397, 86] on img "button" at bounding box center [397, 86] width 1 height 4
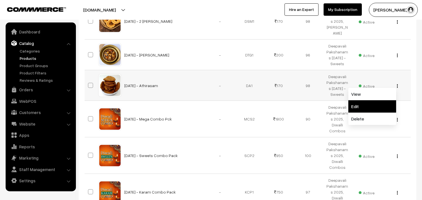
click at [362, 109] on link "Edit" at bounding box center [372, 106] width 48 height 12
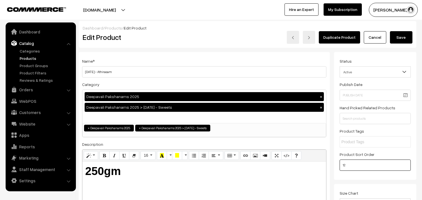
drag, startPoint x: 336, startPoint y: 169, endPoint x: 332, endPoint y: 169, distance: 4.5
type input "21"
click at [395, 37] on button "Save" at bounding box center [401, 37] width 22 height 12
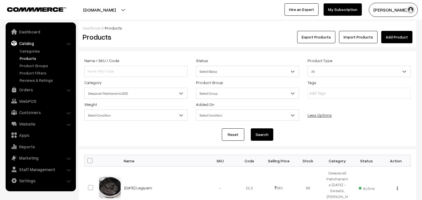
click at [128, 96] on span "Deepavali Pakshanams 2025" at bounding box center [136, 94] width 103 height 10
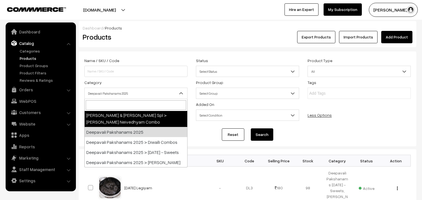
scroll to position [62, 0]
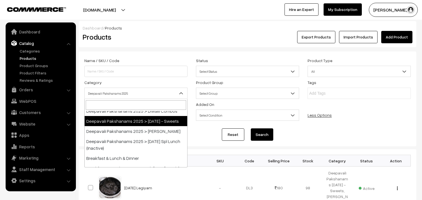
select select "76"
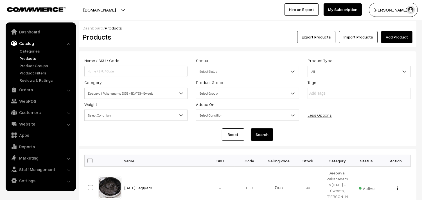
click at [260, 139] on button "Search" at bounding box center [262, 134] width 22 height 12
click at [142, 94] on span "Deepavali Pakshanams 2025 > [DATE] - Sweets" at bounding box center [136, 94] width 103 height 10
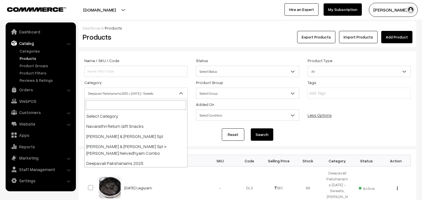
scroll to position [47, 0]
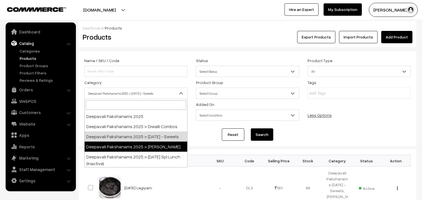
select select "77"
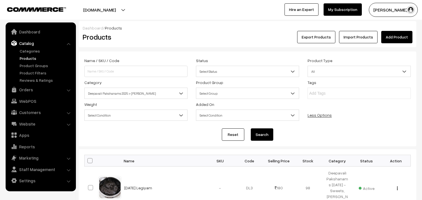
click at [254, 135] on button "Search" at bounding box center [262, 134] width 22 height 12
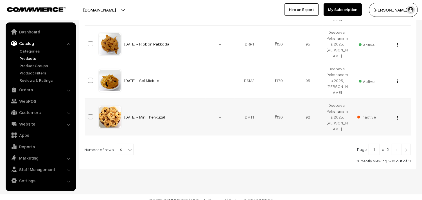
scroll to position [374, 0]
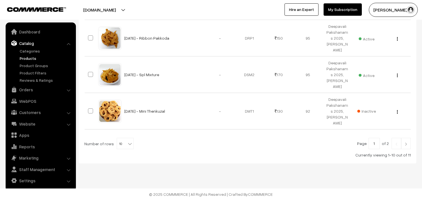
click at [128, 143] on b at bounding box center [130, 144] width 6 height 6
select select "60"
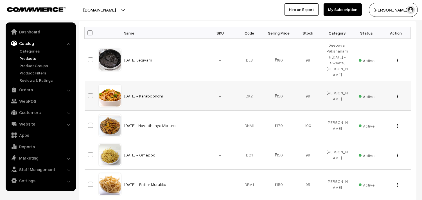
scroll to position [125, 0]
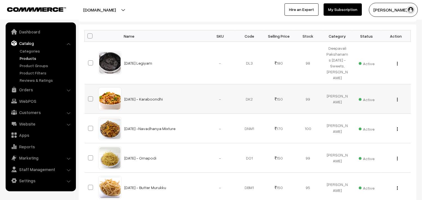
click at [397, 100] on img "button" at bounding box center [397, 100] width 1 height 4
click at [361, 117] on link "Edit" at bounding box center [372, 120] width 48 height 12
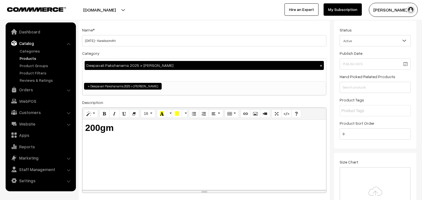
scroll to position [31, 0]
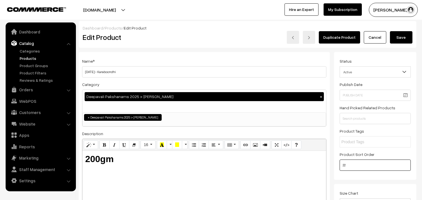
type input "22"
click at [408, 37] on button "Save" at bounding box center [401, 37] width 22 height 12
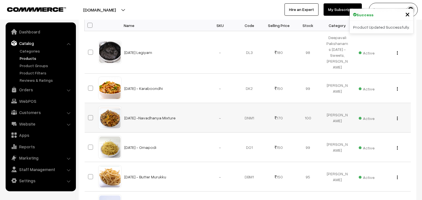
scroll to position [187, 0]
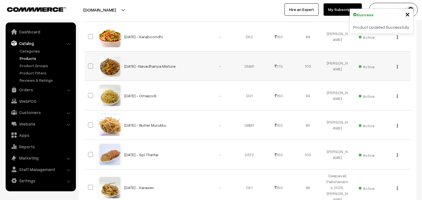
click at [397, 65] on button "button" at bounding box center [397, 66] width 1 height 4
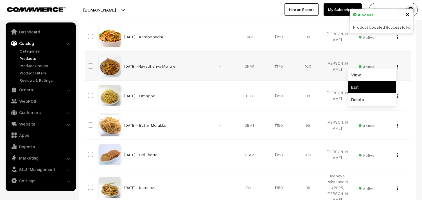
click at [371, 85] on link "Edit" at bounding box center [372, 87] width 48 height 12
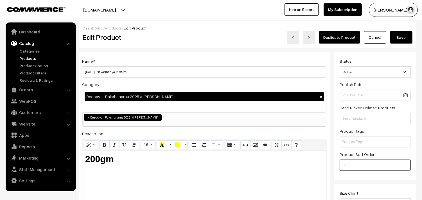
drag, startPoint x: 349, startPoint y: 167, endPoint x: 323, endPoint y: 168, distance: 25.6
type input "23"
click at [402, 39] on button "Save" at bounding box center [401, 37] width 22 height 12
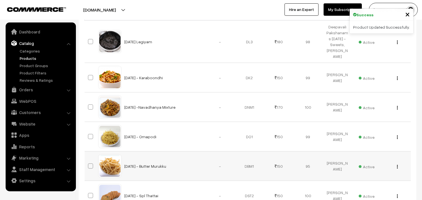
scroll to position [218, 0]
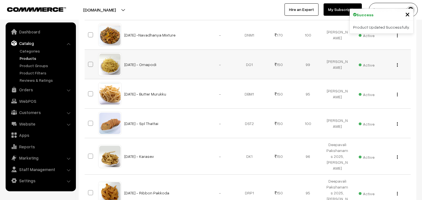
click at [397, 64] on img "button" at bounding box center [397, 65] width 1 height 4
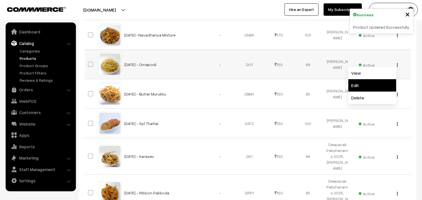
click at [372, 82] on link "Edit" at bounding box center [372, 85] width 48 height 12
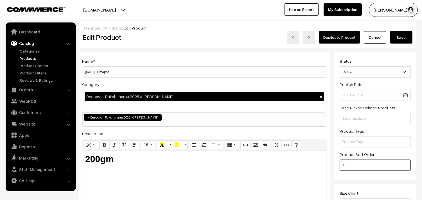
type input "24"
click at [403, 39] on button "Save" at bounding box center [401, 37] width 22 height 12
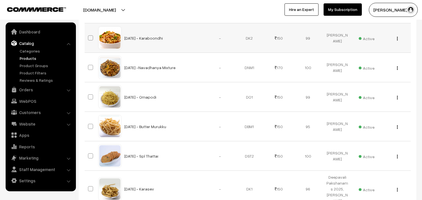
scroll to position [187, 0]
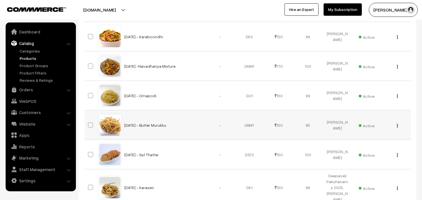
click at [397, 127] on img "button" at bounding box center [397, 126] width 1 height 4
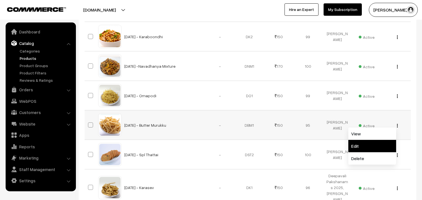
click at [367, 145] on link "Edit" at bounding box center [372, 146] width 48 height 12
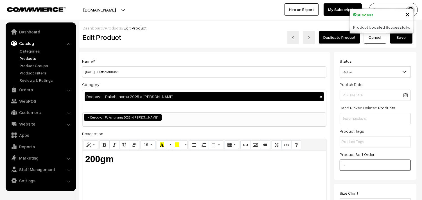
type input "25"
click at [407, 42] on button "Save" at bounding box center [401, 37] width 22 height 12
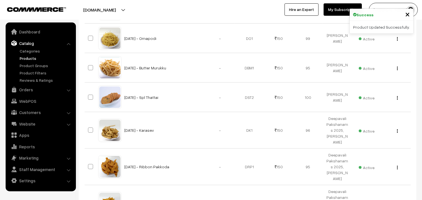
scroll to position [250, 0]
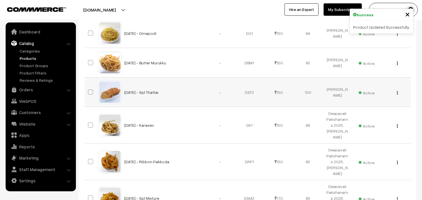
click at [397, 92] on img "button" at bounding box center [397, 93] width 1 height 4
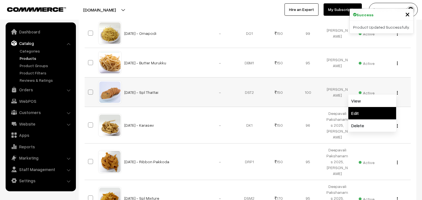
click at [365, 112] on link "Edit" at bounding box center [372, 113] width 48 height 12
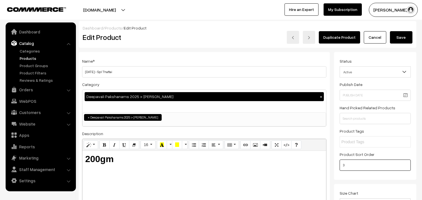
click at [344, 170] on input "3" at bounding box center [375, 165] width 71 height 11
drag, startPoint x: 345, startPoint y: 169, endPoint x: 312, endPoint y: 164, distance: 33.5
type input "26"
click at [165, 106] on div "Deepavali Pakshanams 2025 > Deepavali Karams ×" at bounding box center [204, 101] width 244 height 22
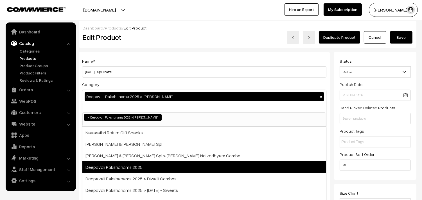
click at [165, 168] on span "Deepavali Pakshanams 2025" at bounding box center [204, 167] width 244 height 12
select select "60"
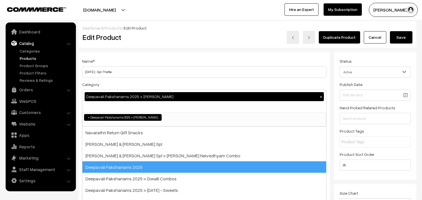
scroll to position [14, 0]
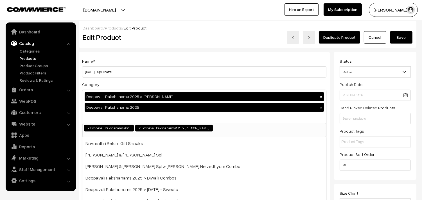
click at [404, 41] on button "Save" at bounding box center [401, 37] width 22 height 12
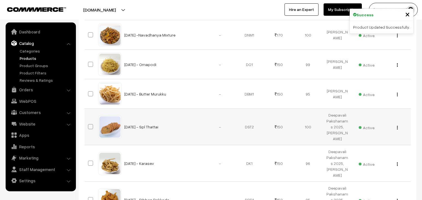
scroll to position [156, 0]
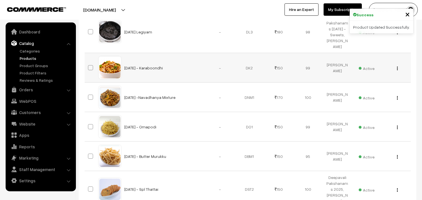
click at [397, 68] on img "button" at bounding box center [397, 69] width 1 height 4
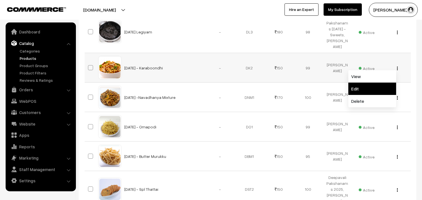
click at [364, 89] on link "Edit" at bounding box center [372, 89] width 48 height 12
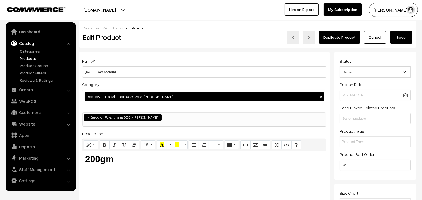
click at [146, 103] on div "Deepavali Pakshanams 2025 > Deepavali Karams ×" at bounding box center [204, 101] width 244 height 22
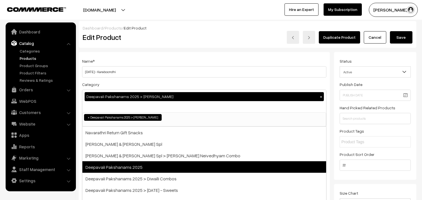
click at [174, 169] on span "Deepavali Pakshanams 2025" at bounding box center [204, 167] width 244 height 12
select select "60"
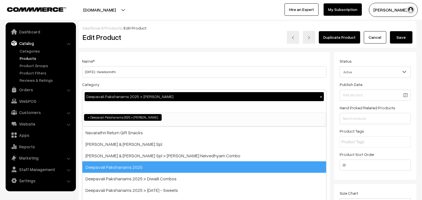
scroll to position [14, 0]
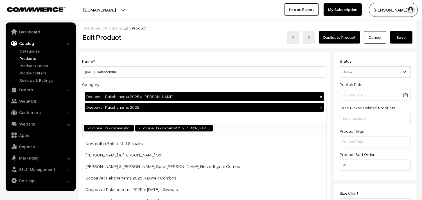
click at [408, 37] on button "Save" at bounding box center [401, 37] width 22 height 12
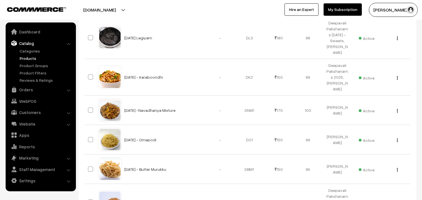
scroll to position [156, 0]
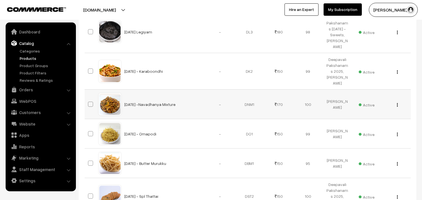
click at [398, 105] on div "View Edit Delete" at bounding box center [395, 104] width 22 height 6
click at [396, 105] on div "View Edit Delete" at bounding box center [395, 104] width 22 height 6
click at [397, 105] on img "button" at bounding box center [397, 105] width 1 height 4
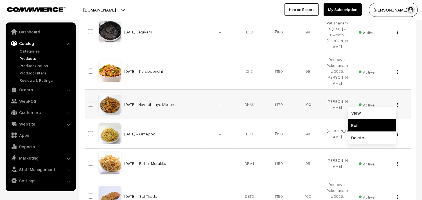
click at [360, 127] on link "Edit" at bounding box center [372, 125] width 48 height 12
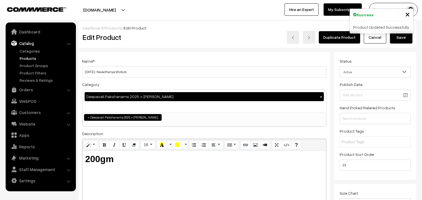
click at [92, 102] on icon "button" at bounding box center [93, 104] width 3 height 4
click at [94, 103] on div "Deepavali Pakshanams 2025 > [PERSON_NAME] ×" at bounding box center [204, 101] width 244 height 22
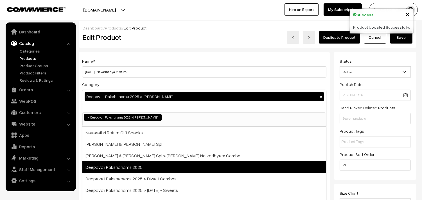
click at [133, 166] on span "Deepavali Pakshanams 2025" at bounding box center [204, 167] width 244 height 12
select select "60"
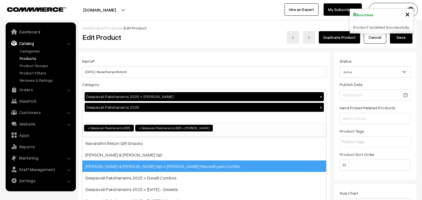
scroll to position [14, 0]
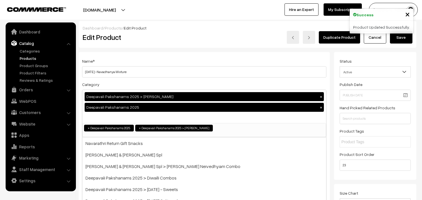
click at [400, 43] on button "Save" at bounding box center [401, 37] width 22 height 12
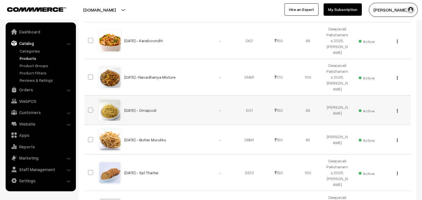
scroll to position [187, 0]
click at [398, 109] on button "button" at bounding box center [397, 110] width 1 height 4
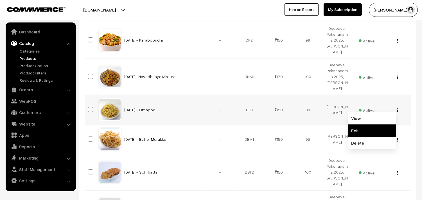
click at [364, 136] on link "Edit" at bounding box center [372, 131] width 48 height 12
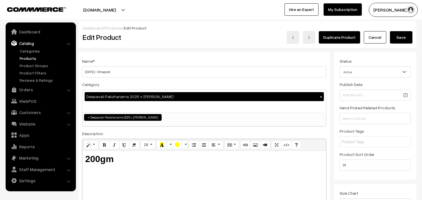
click at [119, 103] on div "Adjust Quantity Adjust Set 0" at bounding box center [104, 96] width 51 height 56
click at [123, 101] on div "Adjust Quantity Adjust Set 0" at bounding box center [104, 96] width 51 height 56
click at [128, 108] on div "Adjust Quantity Adjust Set 0" at bounding box center [104, 96] width 51 height 56
click at [138, 105] on div "Deepavali Pakshanams 2025 > [PERSON_NAME] ×" at bounding box center [204, 101] width 244 height 22
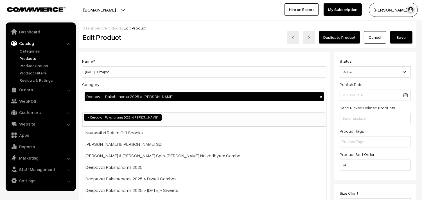
click at [156, 107] on div "Deepavali Pakshanams 2025 > [PERSON_NAME] ×" at bounding box center [204, 101] width 244 height 22
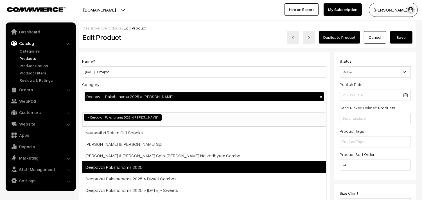
click at [144, 165] on span "Deepavali Pakshanams 2025" at bounding box center [204, 167] width 244 height 12
select select "60"
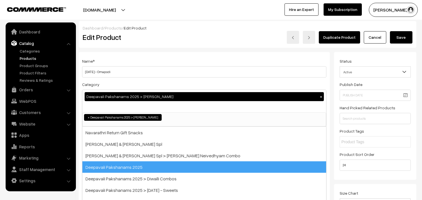
scroll to position [14, 0]
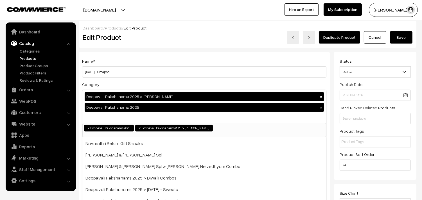
click at [408, 32] on button "Save" at bounding box center [401, 37] width 22 height 12
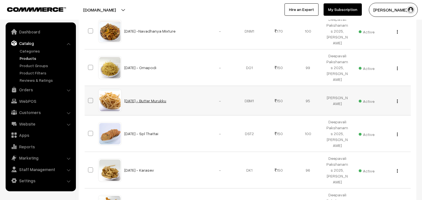
scroll to position [218, 0]
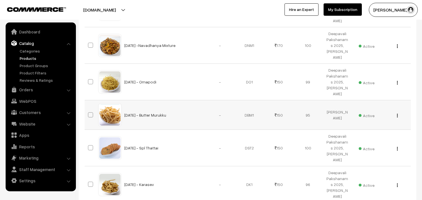
click at [397, 114] on img "button" at bounding box center [397, 116] width 1 height 4
click at [361, 136] on link "Edit" at bounding box center [372, 136] width 48 height 12
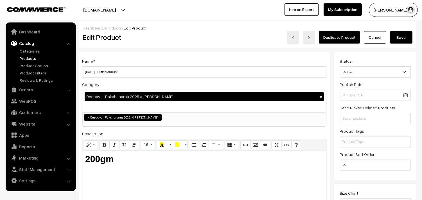
click at [161, 106] on div "Deepavali Pakshanams 2025 > [PERSON_NAME] ×" at bounding box center [204, 101] width 244 height 22
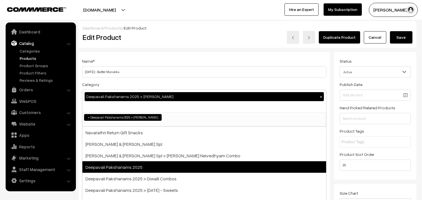
click at [156, 169] on span "Deepavali Pakshanams 2025" at bounding box center [204, 167] width 244 height 12
select select "60"
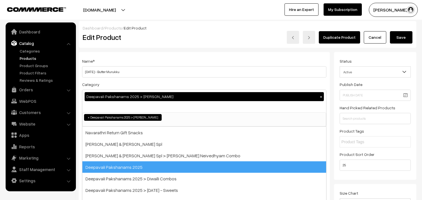
scroll to position [14, 0]
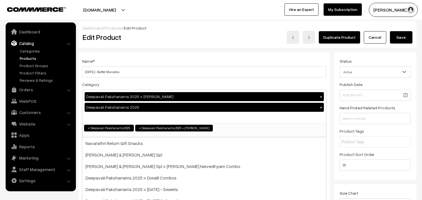
click at [402, 37] on button "Save" at bounding box center [401, 37] width 22 height 12
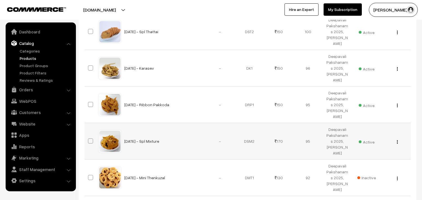
scroll to position [343, 0]
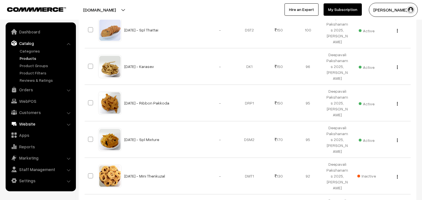
click at [28, 123] on link "Website" at bounding box center [40, 124] width 67 height 10
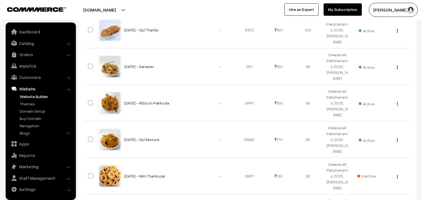
click at [30, 97] on link "Website Builder" at bounding box center [46, 97] width 56 height 6
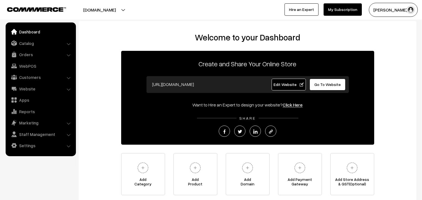
click at [35, 45] on link "Catalog" at bounding box center [40, 43] width 67 height 10
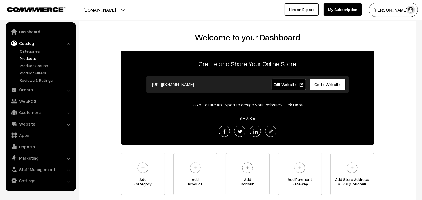
click at [33, 55] on link "Products" at bounding box center [46, 58] width 56 height 6
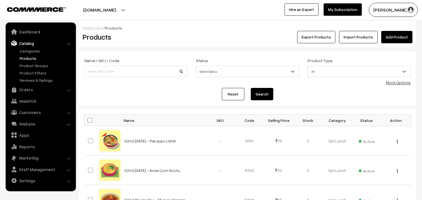
click at [400, 80] on link "More Options" at bounding box center [398, 82] width 25 height 5
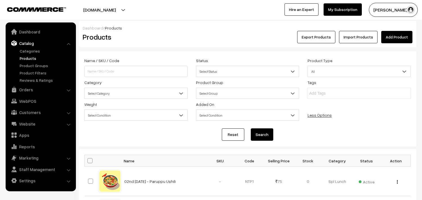
click at [105, 91] on span "Select Category" at bounding box center [136, 94] width 103 height 10
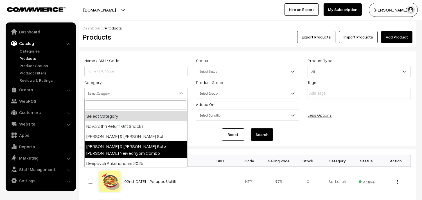
select select "60"
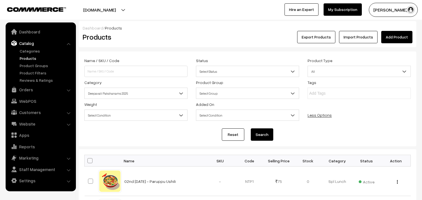
click at [266, 137] on button "Search" at bounding box center [262, 134] width 22 height 12
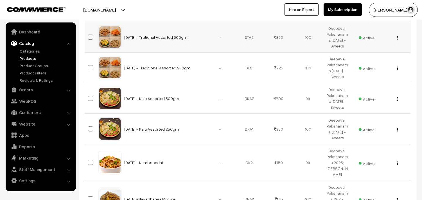
scroll to position [187, 0]
click at [397, 38] on img "button" at bounding box center [397, 38] width 1 height 4
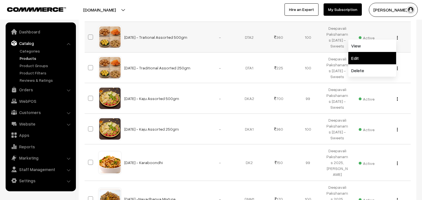
click at [359, 53] on link "Edit" at bounding box center [372, 58] width 48 height 12
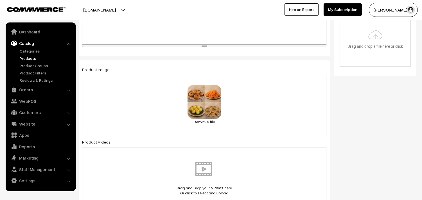
scroll to position [218, 0]
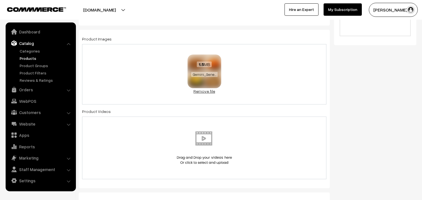
click at [207, 90] on link "Remove file" at bounding box center [204, 91] width 34 height 6
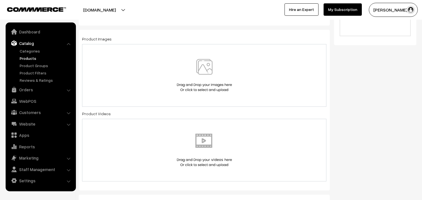
click at [207, 71] on img at bounding box center [204, 75] width 58 height 33
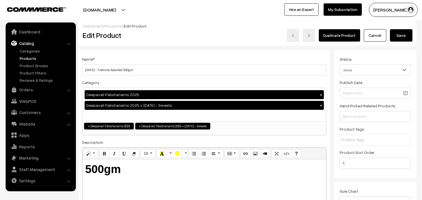
scroll to position [0, 0]
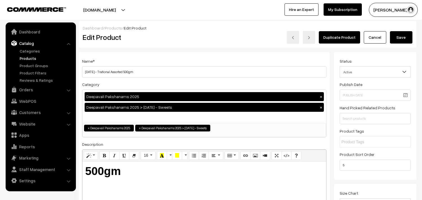
click at [400, 39] on button "Save" at bounding box center [401, 37] width 22 height 12
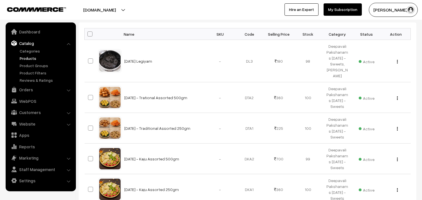
scroll to position [187, 0]
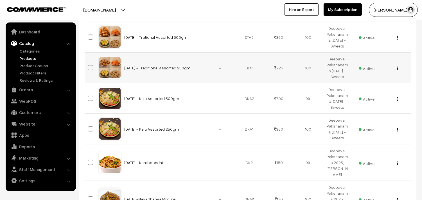
click at [398, 69] on div "View Edit Delete" at bounding box center [395, 68] width 22 height 6
click at [398, 69] on button "button" at bounding box center [397, 68] width 1 height 4
click at [369, 89] on link "Edit" at bounding box center [372, 89] width 48 height 12
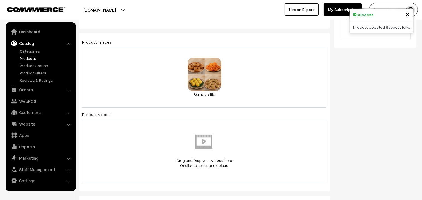
scroll to position [250, 0]
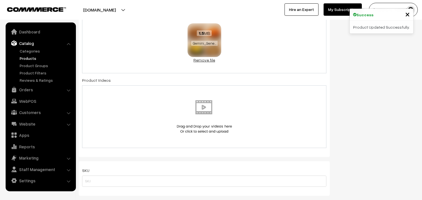
click at [211, 60] on link "Remove file" at bounding box center [204, 60] width 34 height 6
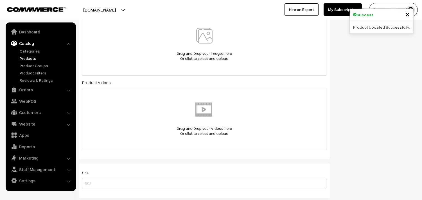
click at [209, 49] on img at bounding box center [204, 44] width 58 height 33
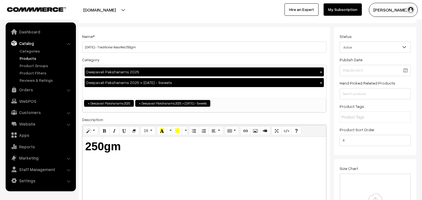
scroll to position [0, 0]
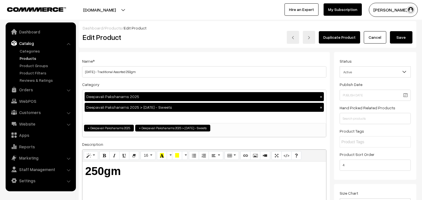
click at [391, 34] on button "Save" at bounding box center [401, 37] width 22 height 12
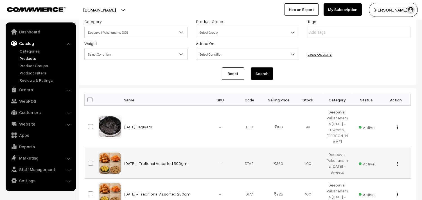
scroll to position [94, 0]
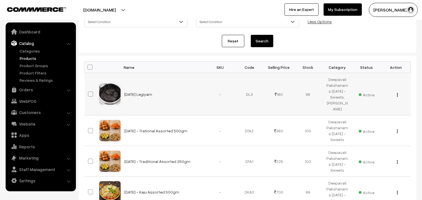
click at [398, 94] on div "View Edit Delete" at bounding box center [395, 94] width 22 height 6
click at [397, 95] on img "button" at bounding box center [397, 95] width 1 height 4
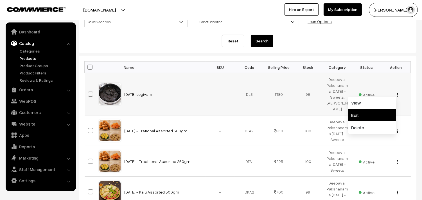
click at [367, 112] on link "Edit" at bounding box center [372, 115] width 48 height 12
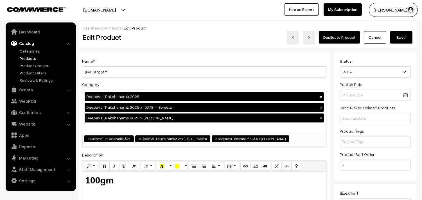
scroll to position [125, 0]
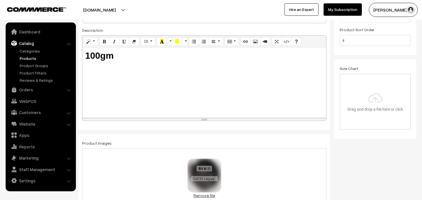
click at [200, 195] on link "Remove file" at bounding box center [204, 196] width 34 height 6
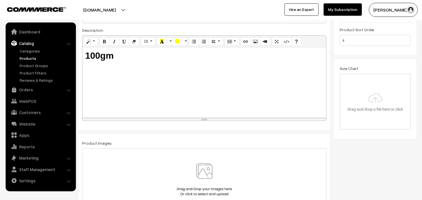
click at [200, 178] on img at bounding box center [204, 179] width 58 height 33
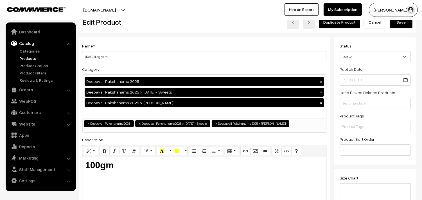
scroll to position [0, 0]
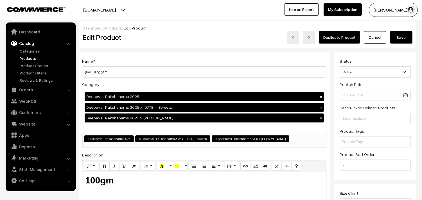
click at [405, 33] on button "Save" at bounding box center [401, 37] width 22 height 12
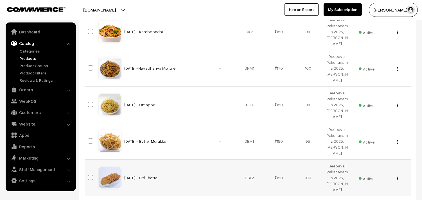
scroll to position [385, 0]
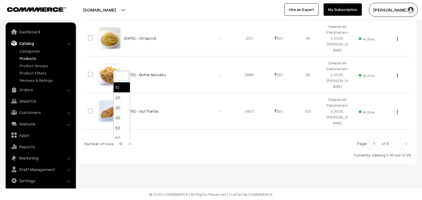
click at [127, 144] on b at bounding box center [130, 144] width 6 height 6
select select "100"
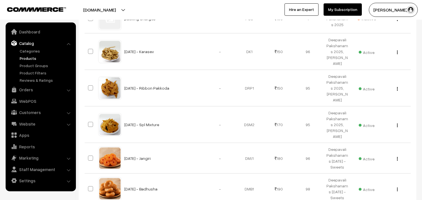
scroll to position [687, 0]
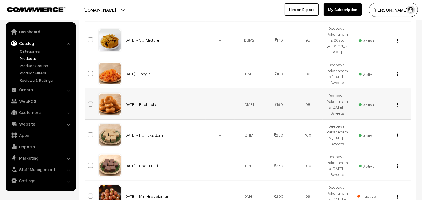
click at [397, 105] on img "button" at bounding box center [397, 105] width 1 height 4
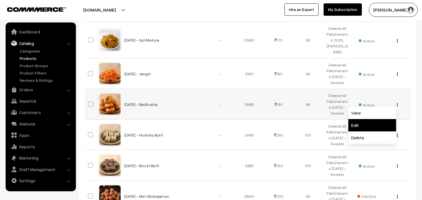
click at [372, 127] on link "Edit" at bounding box center [372, 125] width 48 height 12
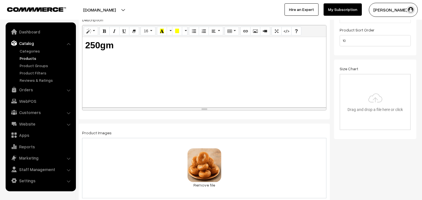
scroll to position [125, 0]
click at [201, 184] on link "Remove file" at bounding box center [204, 185] width 34 height 6
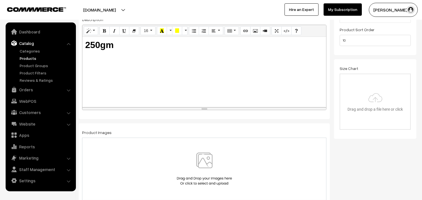
click at [198, 168] on img at bounding box center [204, 169] width 58 height 33
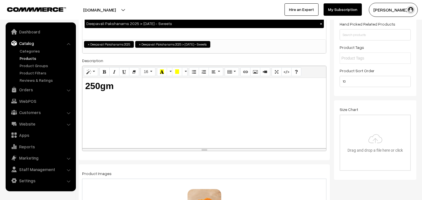
scroll to position [0, 0]
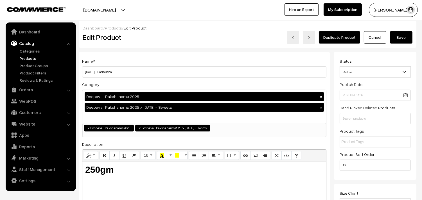
click at [405, 37] on button "Save" at bounding box center [401, 37] width 22 height 12
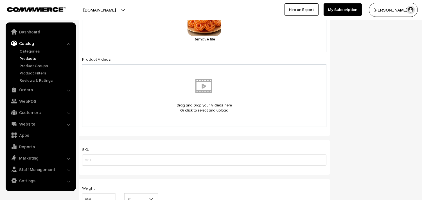
scroll to position [286, 0]
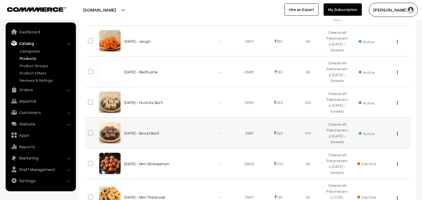
scroll to position [687, 0]
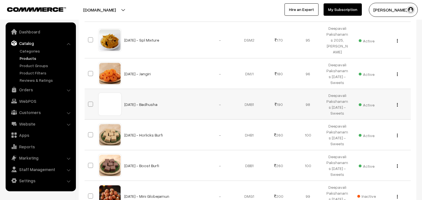
click at [396, 104] on div "View Edit Delete" at bounding box center [395, 104] width 22 height 6
click at [397, 105] on img "button" at bounding box center [397, 105] width 1 height 4
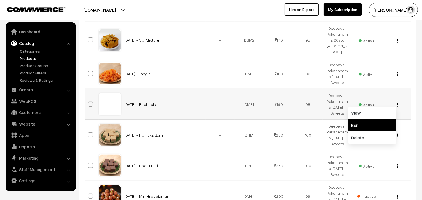
click at [364, 125] on link "Edit" at bounding box center [372, 125] width 48 height 12
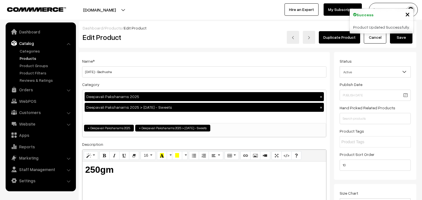
scroll to position [125, 0]
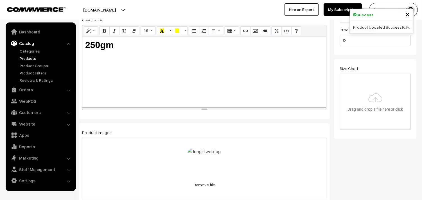
click at [198, 183] on link "Remove file" at bounding box center [204, 185] width 34 height 6
click at [203, 168] on img at bounding box center [204, 169] width 58 height 33
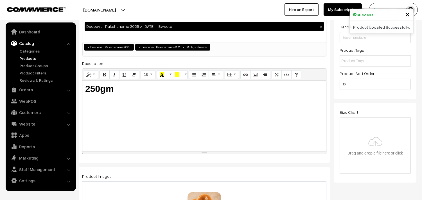
scroll to position [0, 0]
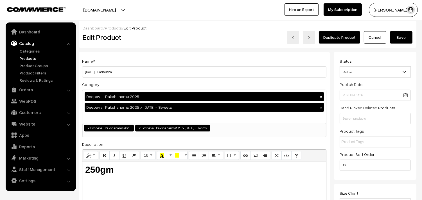
click at [404, 37] on button "Save" at bounding box center [401, 37] width 22 height 12
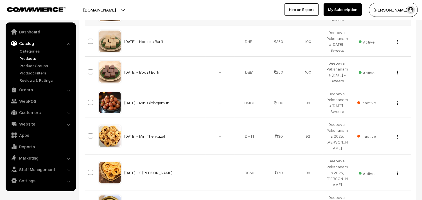
scroll to position [687, 0]
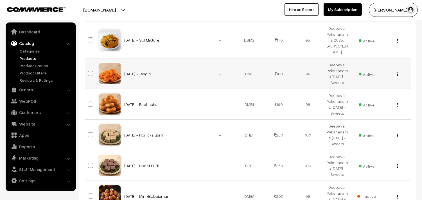
click at [397, 75] on img "button" at bounding box center [397, 75] width 1 height 4
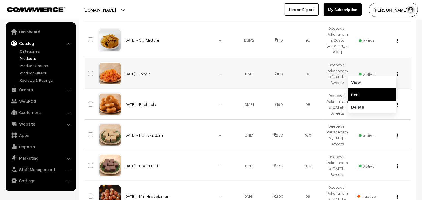
click at [363, 95] on link "Edit" at bounding box center [372, 95] width 48 height 12
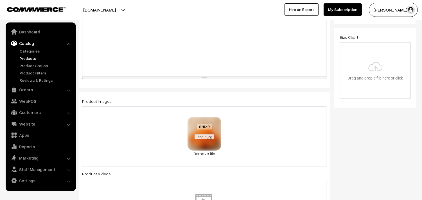
scroll to position [156, 0]
click at [206, 153] on link "Remove file" at bounding box center [204, 154] width 34 height 6
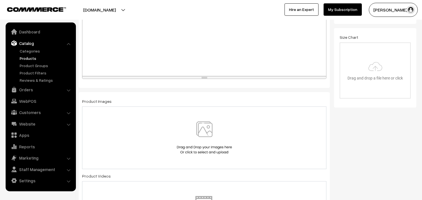
click at [206, 140] on img at bounding box center [204, 137] width 58 height 33
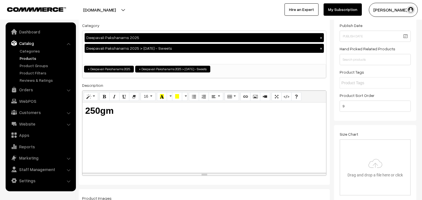
scroll to position [0, 0]
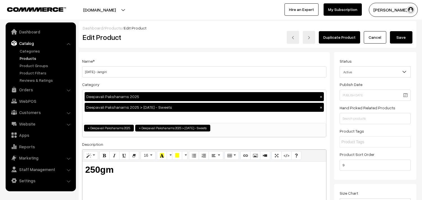
click at [395, 36] on button "Save" at bounding box center [401, 37] width 22 height 12
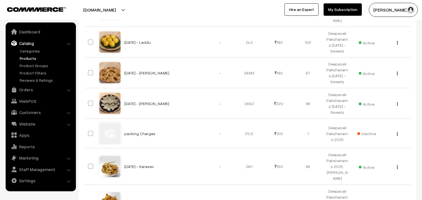
scroll to position [499, 0]
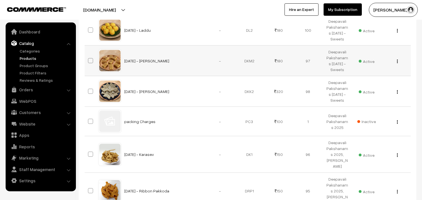
click at [397, 62] on img "button" at bounding box center [397, 62] width 1 height 4
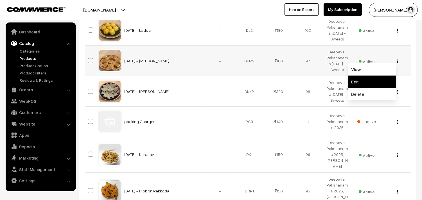
click at [364, 80] on link "Edit" at bounding box center [372, 82] width 48 height 12
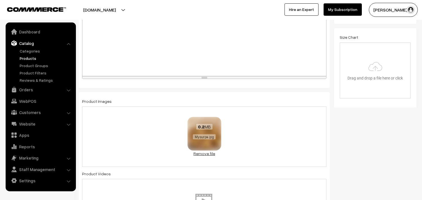
click at [213, 152] on link "Remove file" at bounding box center [204, 154] width 34 height 6
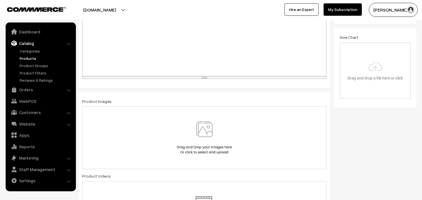
click at [211, 134] on img at bounding box center [204, 137] width 58 height 33
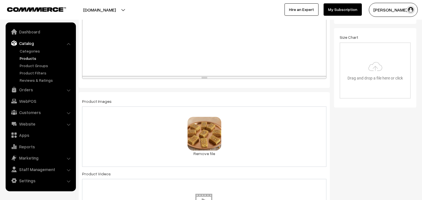
scroll to position [0, 0]
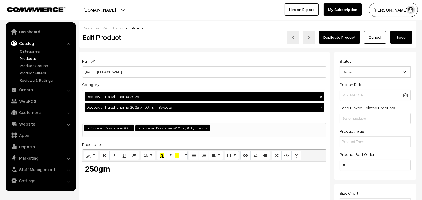
click at [400, 40] on button "Save" at bounding box center [401, 37] width 22 height 12
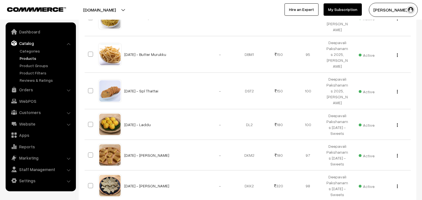
scroll to position [406, 0]
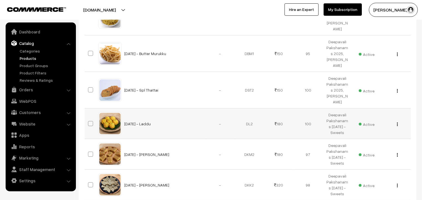
click at [397, 125] on img "button" at bounding box center [397, 125] width 1 height 4
click at [360, 144] on link "Edit" at bounding box center [372, 145] width 48 height 12
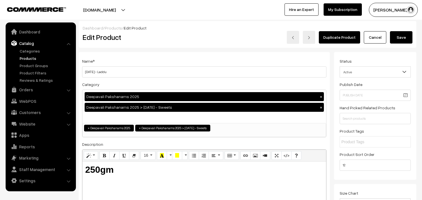
scroll to position [218, 0]
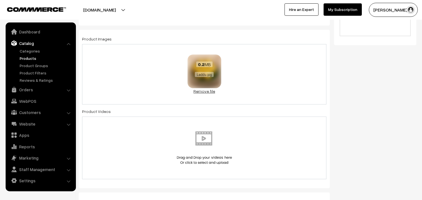
click at [212, 89] on link "Remove file" at bounding box center [204, 91] width 34 height 6
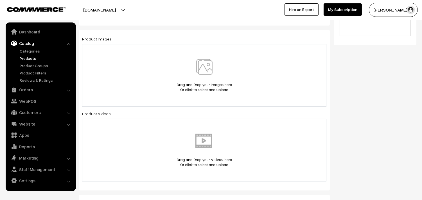
click at [211, 74] on img at bounding box center [204, 75] width 58 height 33
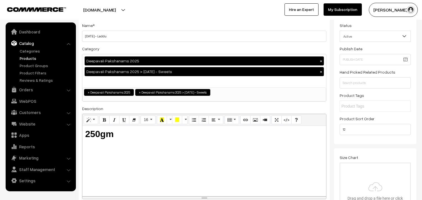
scroll to position [0, 0]
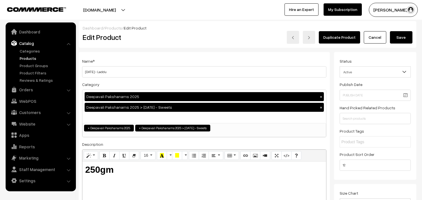
click at [401, 41] on button "Save" at bounding box center [401, 37] width 22 height 12
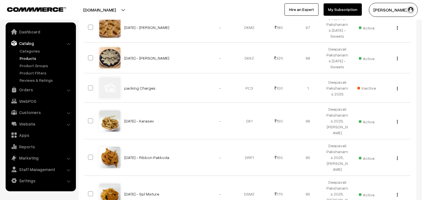
scroll to position [499, 0]
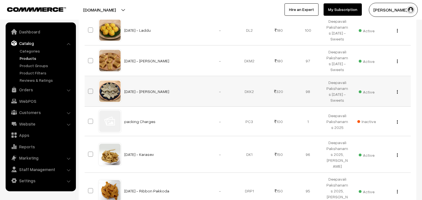
click at [397, 92] on img "button" at bounding box center [397, 92] width 1 height 4
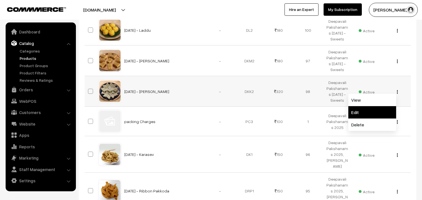
click at [368, 110] on link "Edit" at bounding box center [372, 112] width 48 height 12
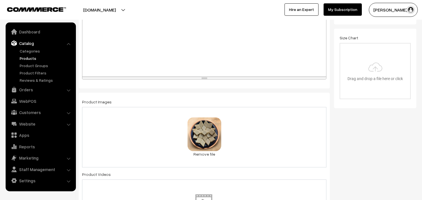
scroll to position [156, 0]
drag, startPoint x: 211, startPoint y: 152, endPoint x: 209, endPoint y: 135, distance: 17.2
click at [211, 151] on link "Remove file" at bounding box center [204, 154] width 34 height 6
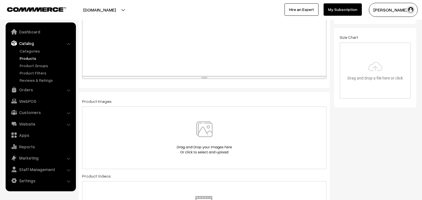
click at [209, 130] on img at bounding box center [204, 137] width 58 height 33
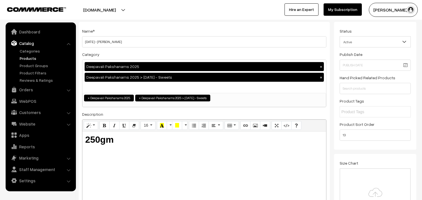
scroll to position [0, 0]
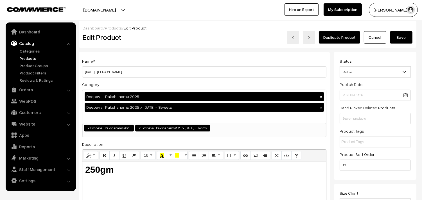
click at [401, 37] on button "Save" at bounding box center [401, 37] width 22 height 12
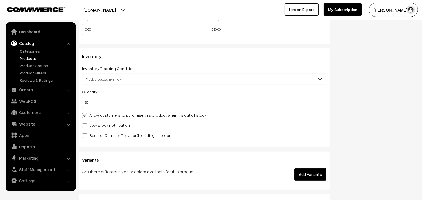
scroll to position [533, 0]
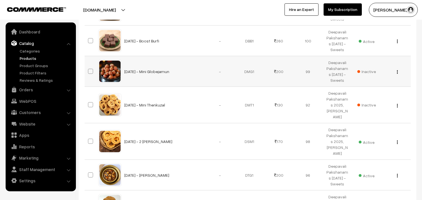
scroll to position [749, 0]
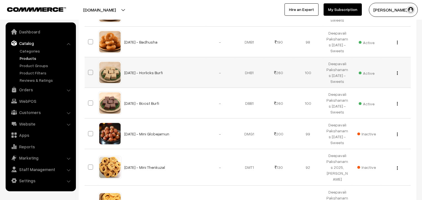
click at [397, 72] on button "button" at bounding box center [397, 73] width 1 height 4
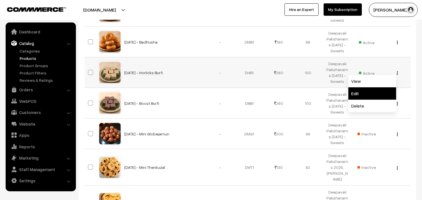
click at [366, 93] on link "Edit" at bounding box center [372, 93] width 48 height 12
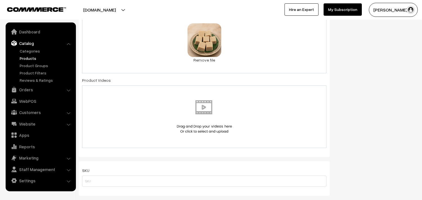
scroll to position [250, 0]
click at [206, 61] on link "Remove file" at bounding box center [204, 60] width 34 height 6
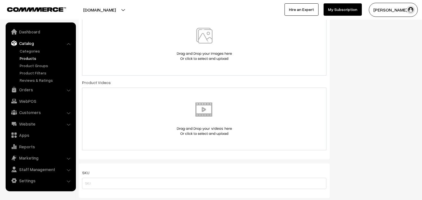
click at [207, 47] on img at bounding box center [204, 44] width 58 height 33
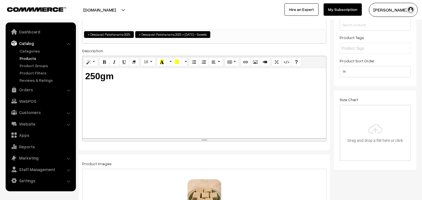
scroll to position [0, 0]
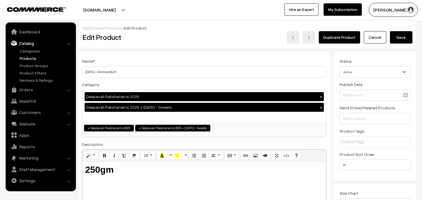
click at [403, 37] on button "Save" at bounding box center [401, 37] width 22 height 12
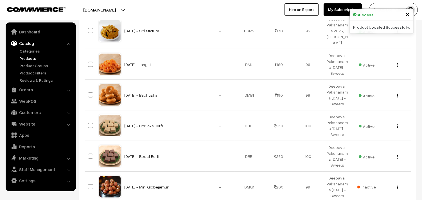
scroll to position [749, 0]
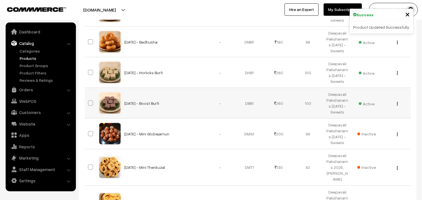
click at [396, 103] on div "View Edit Delete" at bounding box center [395, 103] width 22 height 6
click at [397, 103] on img "button" at bounding box center [397, 104] width 1 height 4
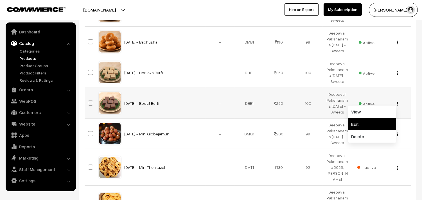
click at [364, 124] on link "Edit" at bounding box center [372, 124] width 48 height 12
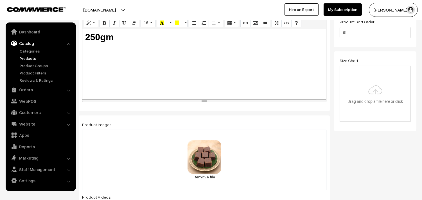
scroll to position [218, 0]
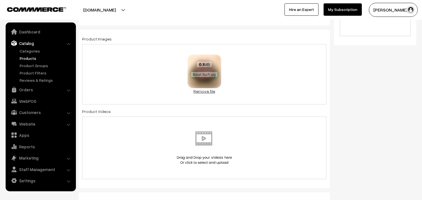
click at [207, 89] on link "Remove file" at bounding box center [204, 91] width 34 height 6
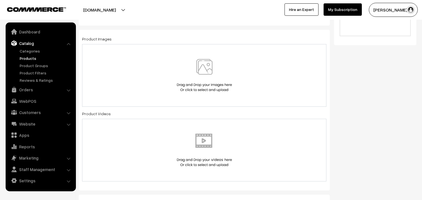
click at [207, 75] on img at bounding box center [204, 75] width 58 height 33
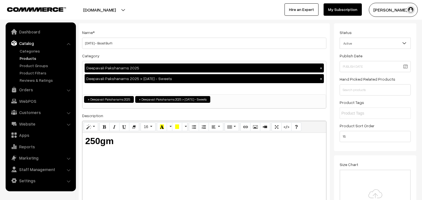
scroll to position [0, 0]
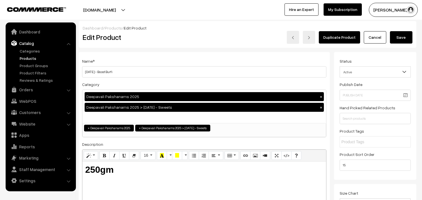
click at [399, 38] on button "Save" at bounding box center [401, 37] width 22 height 12
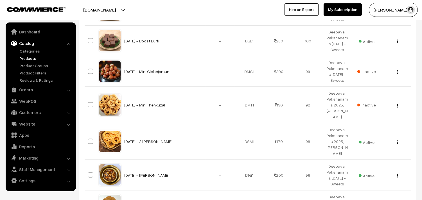
scroll to position [906, 0]
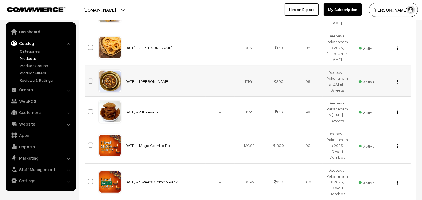
click at [397, 82] on img "button" at bounding box center [397, 82] width 1 height 4
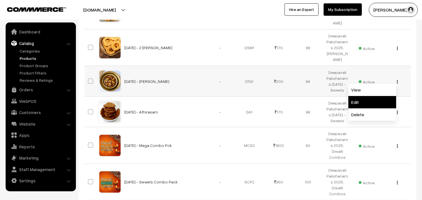
click at [369, 98] on link "Edit" at bounding box center [372, 102] width 48 height 12
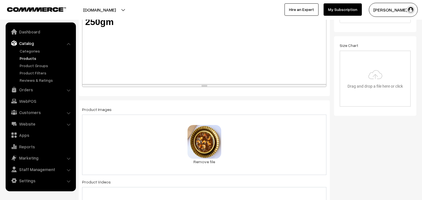
scroll to position [187, 0]
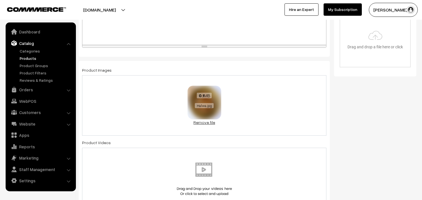
click at [207, 123] on link "Remove file" at bounding box center [204, 122] width 34 height 6
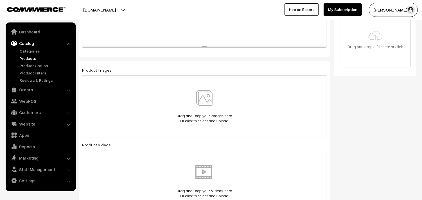
click at [208, 102] on img at bounding box center [204, 106] width 58 height 33
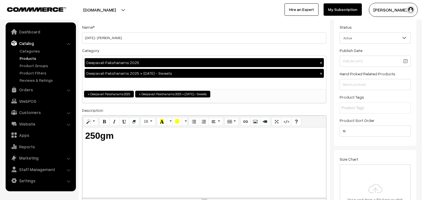
scroll to position [0, 0]
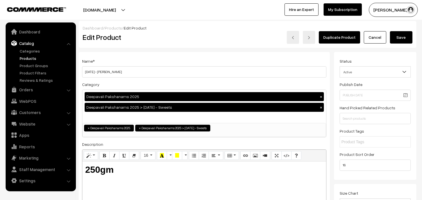
click at [406, 36] on button "Save" at bounding box center [401, 37] width 22 height 12
